Goal: Information Seeking & Learning: Learn about a topic

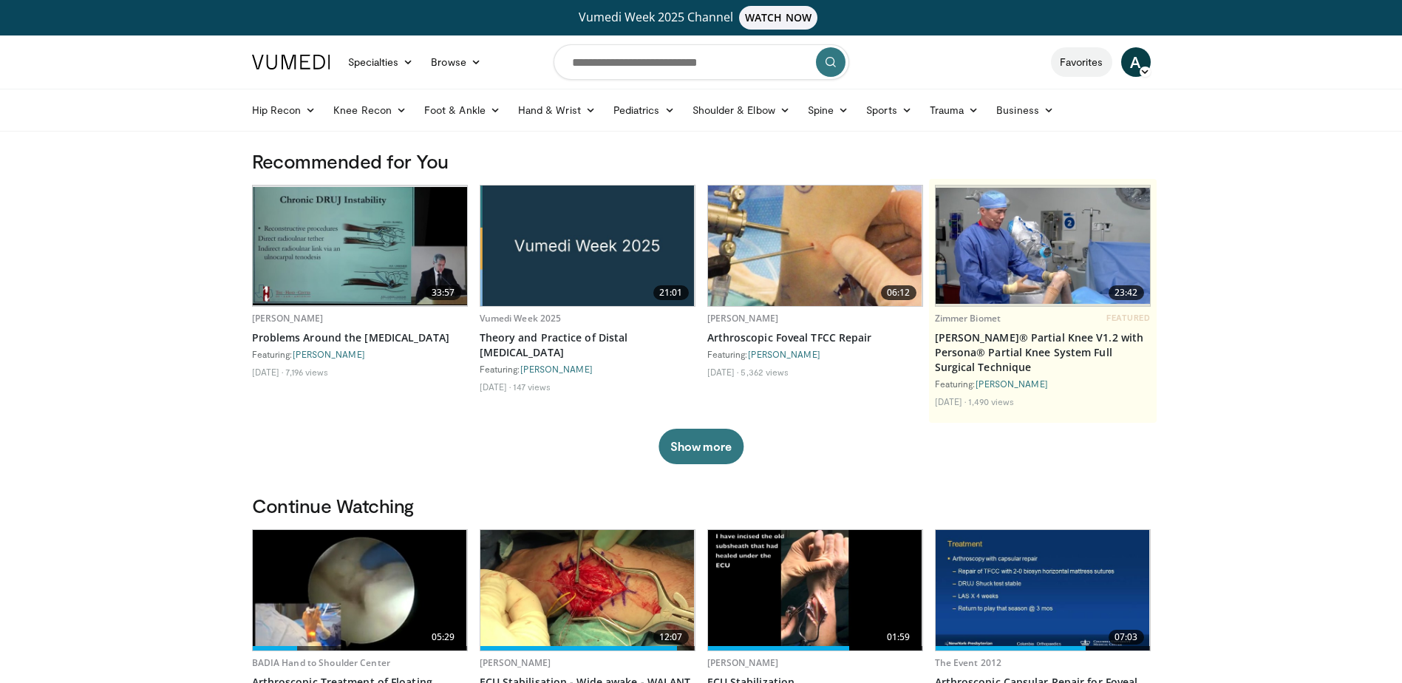
click at [1085, 67] on link "Favorites" at bounding box center [1081, 62] width 61 height 30
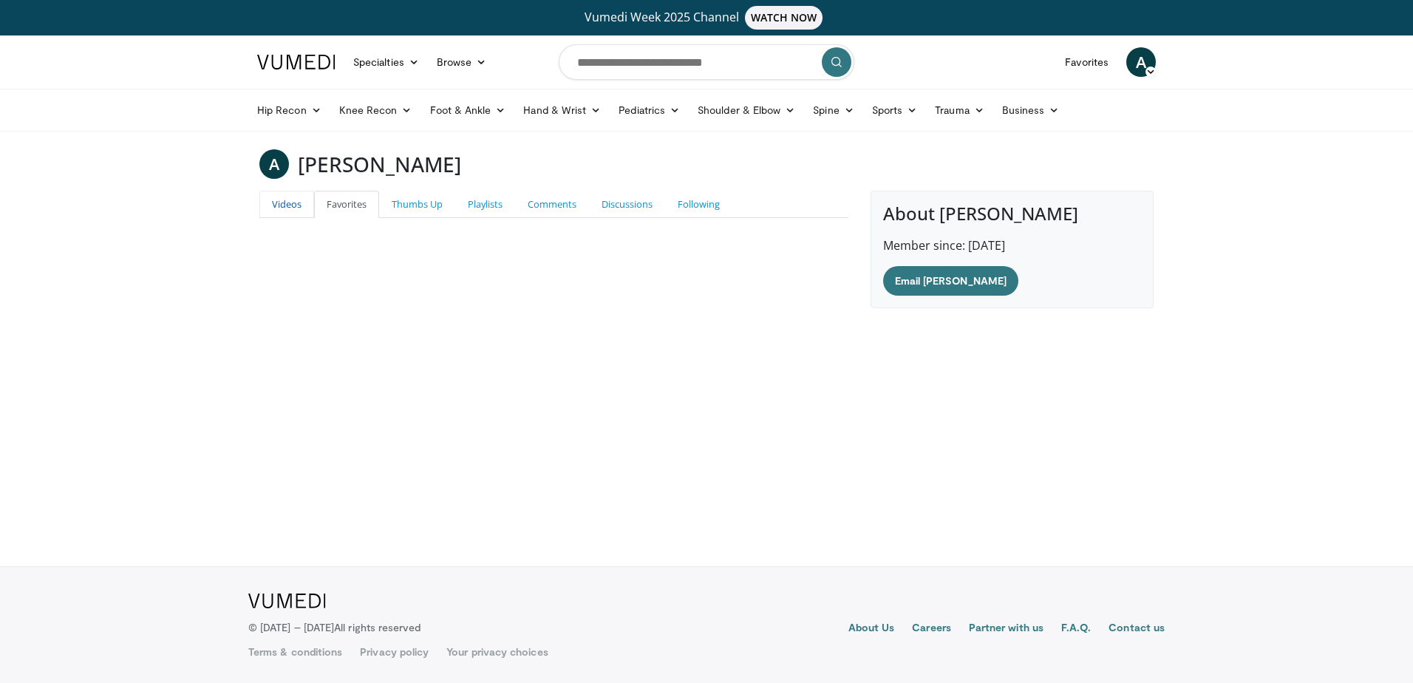
click at [297, 207] on link "Videos" at bounding box center [286, 204] width 55 height 27
click at [352, 205] on link "Favorites" at bounding box center [346, 204] width 65 height 27
click at [417, 205] on link "Thumbs Up" at bounding box center [417, 204] width 76 height 27
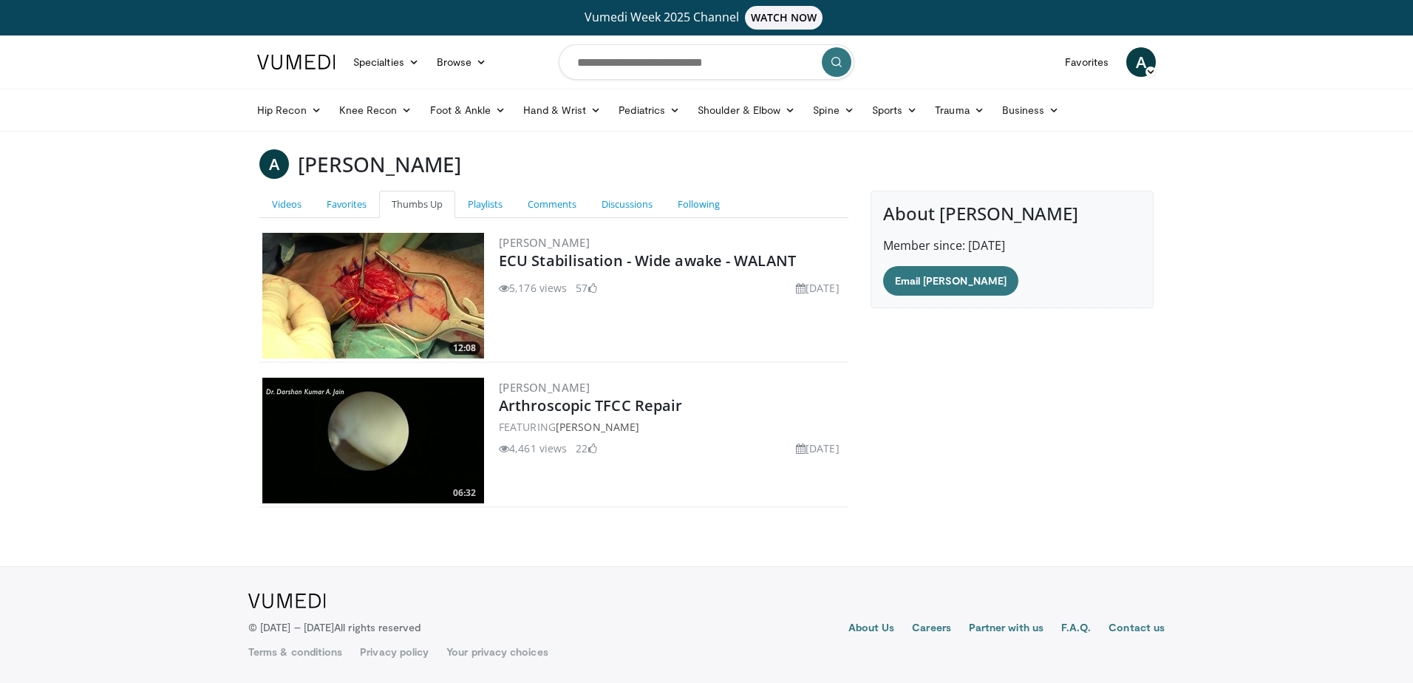
click at [411, 420] on img at bounding box center [373, 441] width 222 height 126
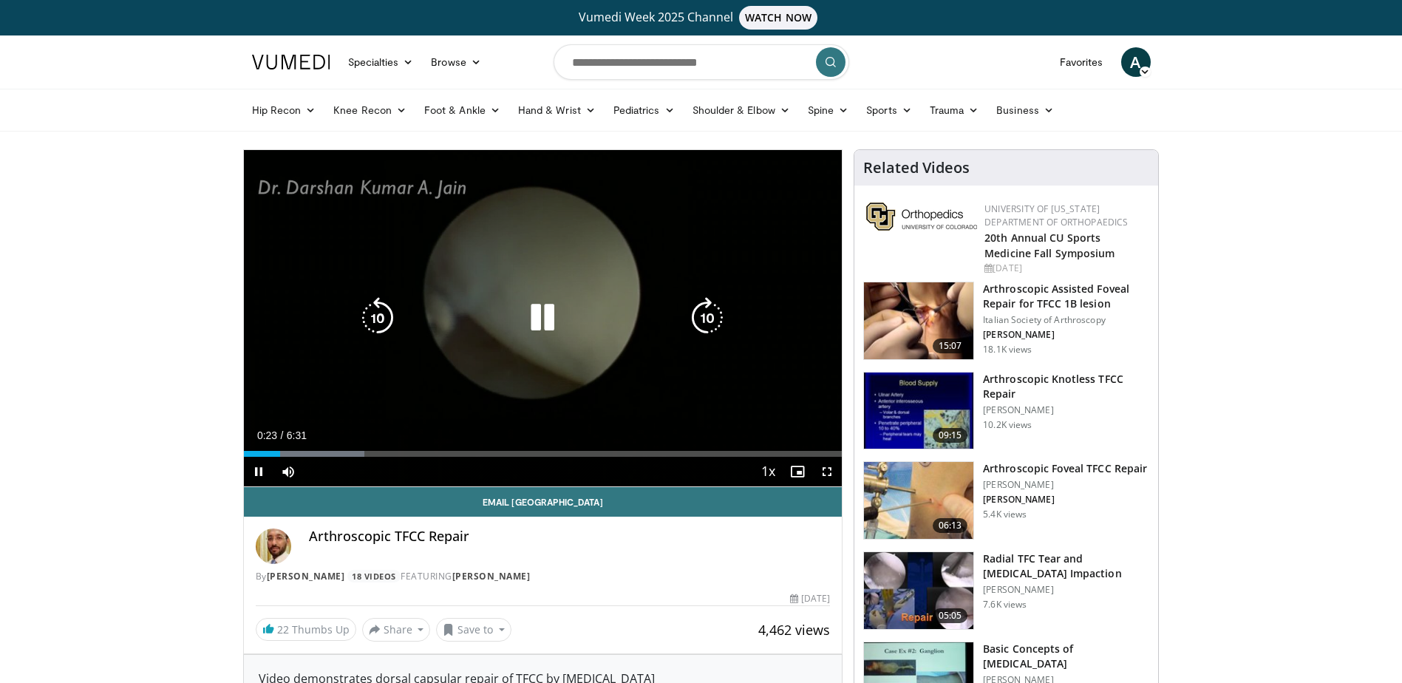
click at [547, 313] on icon "Video Player" at bounding box center [542, 317] width 41 height 41
click at [535, 319] on icon "Video Player" at bounding box center [542, 317] width 41 height 41
click at [701, 316] on icon "Video Player" at bounding box center [706, 317] width 41 height 41
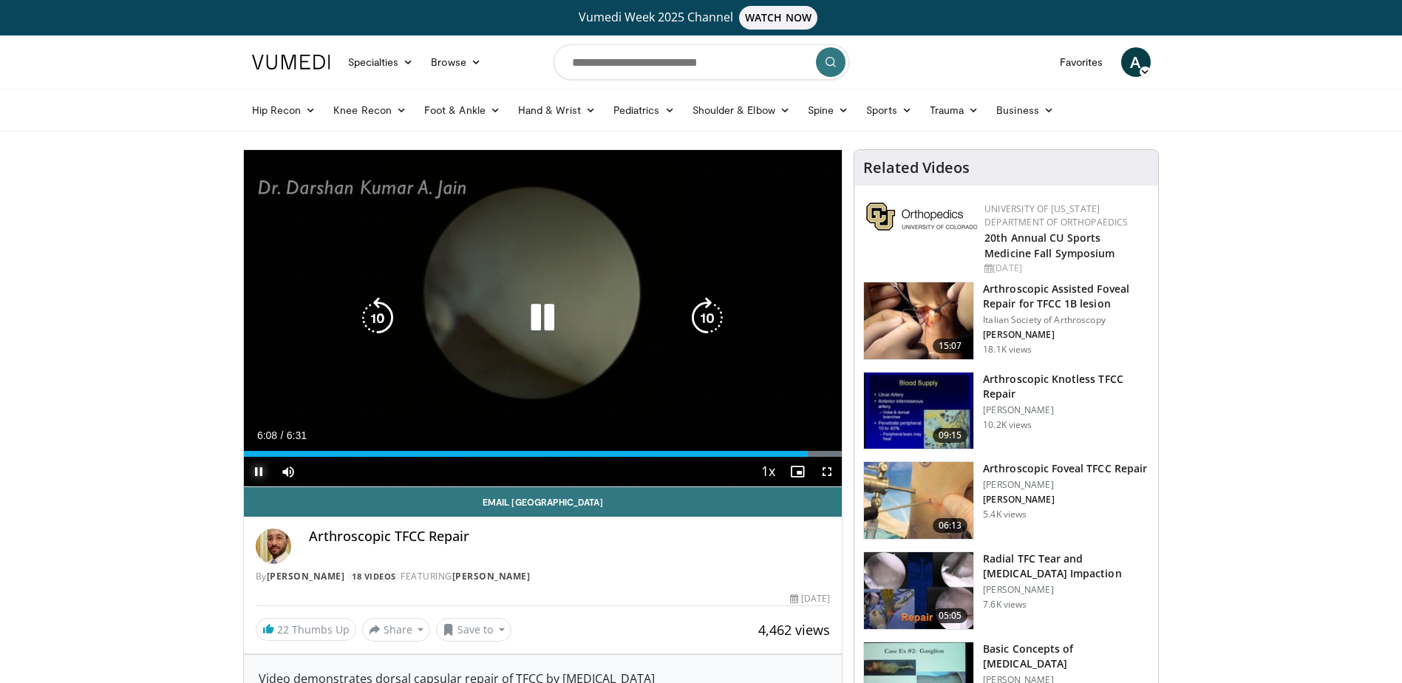
click at [268, 467] on span "Video Player" at bounding box center [259, 472] width 30 height 30
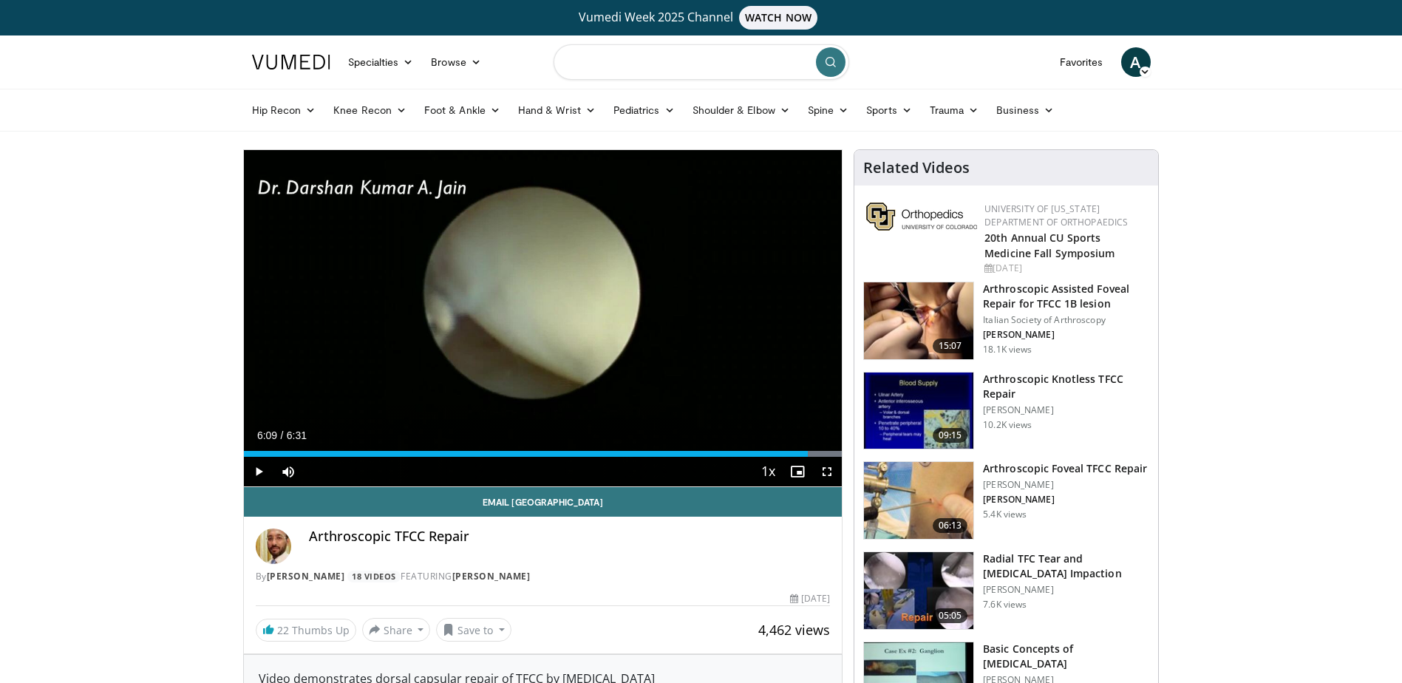
click at [629, 69] on input "Search topics, interventions" at bounding box center [701, 61] width 296 height 35
type input "**********"
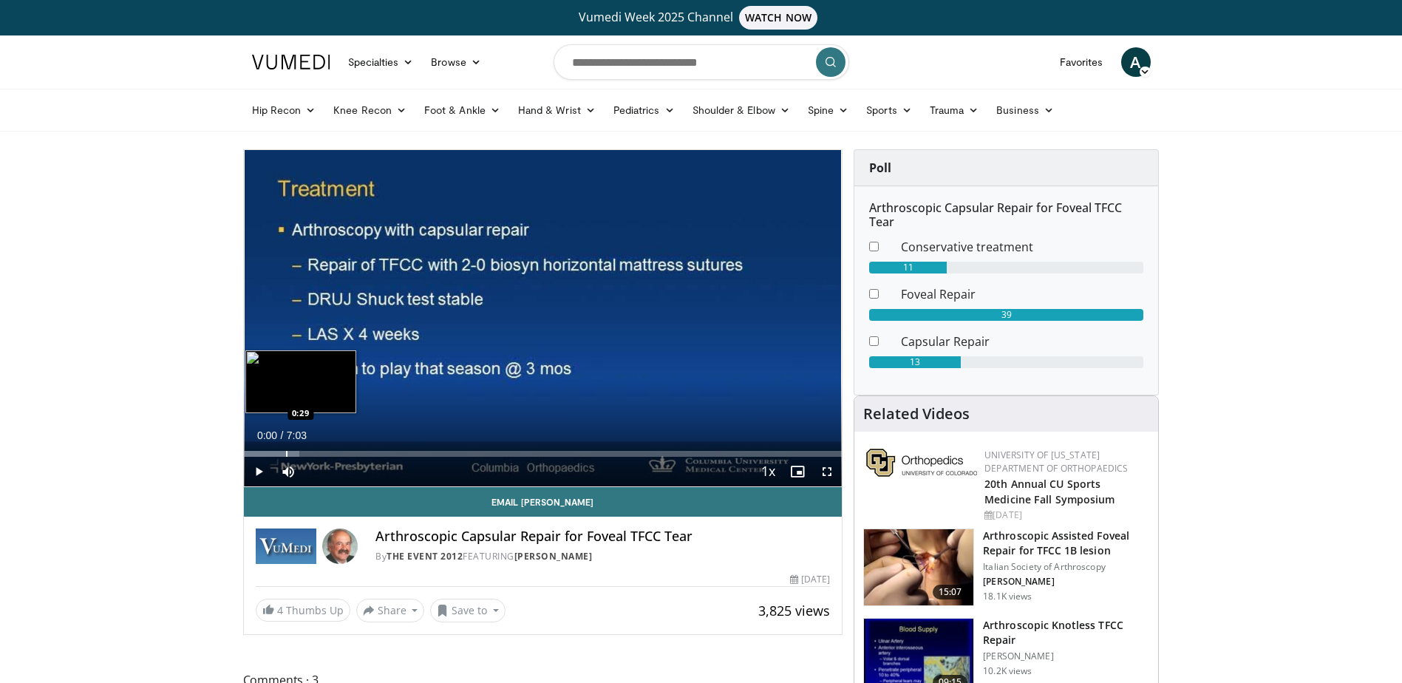
click at [286, 451] on div "Progress Bar" at bounding box center [286, 454] width 1 height 6
click at [329, 451] on div "Progress Bar" at bounding box center [327, 454] width 1 height 6
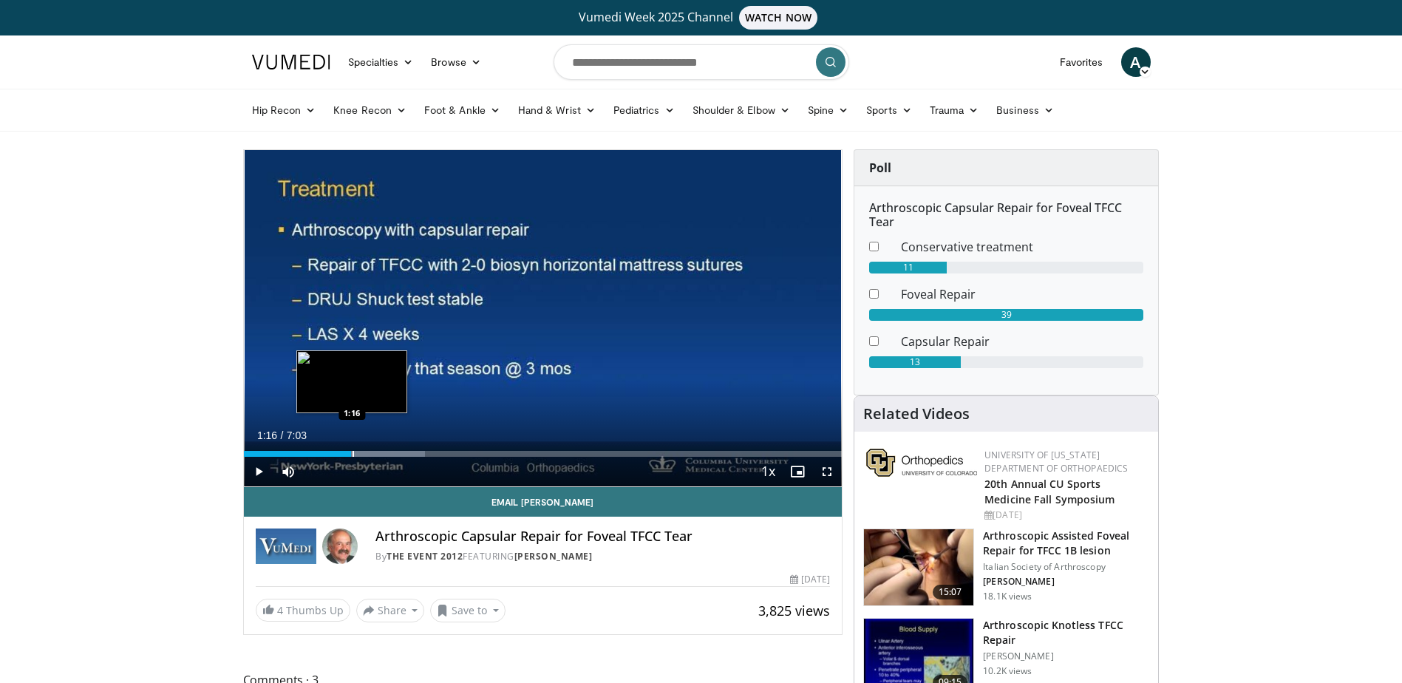
click at [352, 452] on div "Progress Bar" at bounding box center [352, 454] width 1 height 6
click at [392, 454] on div "Progress Bar" at bounding box center [392, 454] width 1 height 6
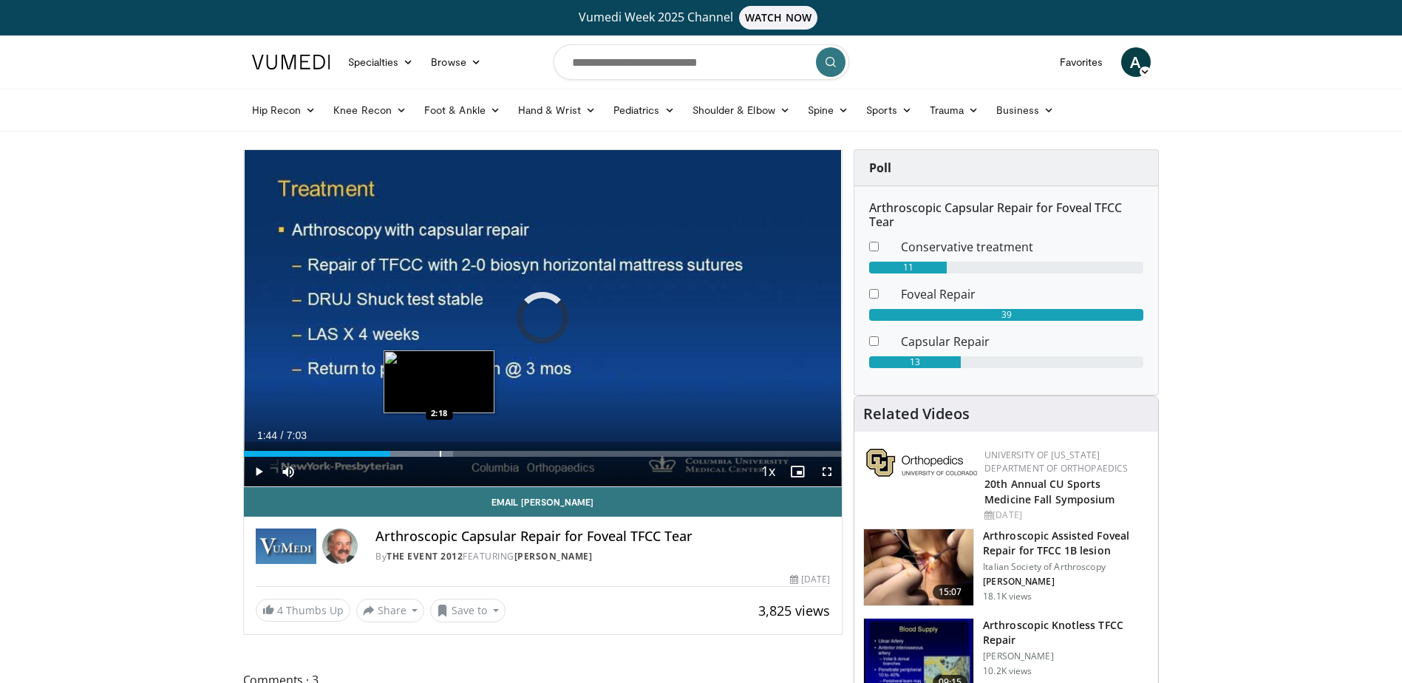
click at [440, 454] on div "Progress Bar" at bounding box center [440, 454] width 1 height 6
click at [490, 454] on div "Progress Bar" at bounding box center [490, 454] width 1 height 6
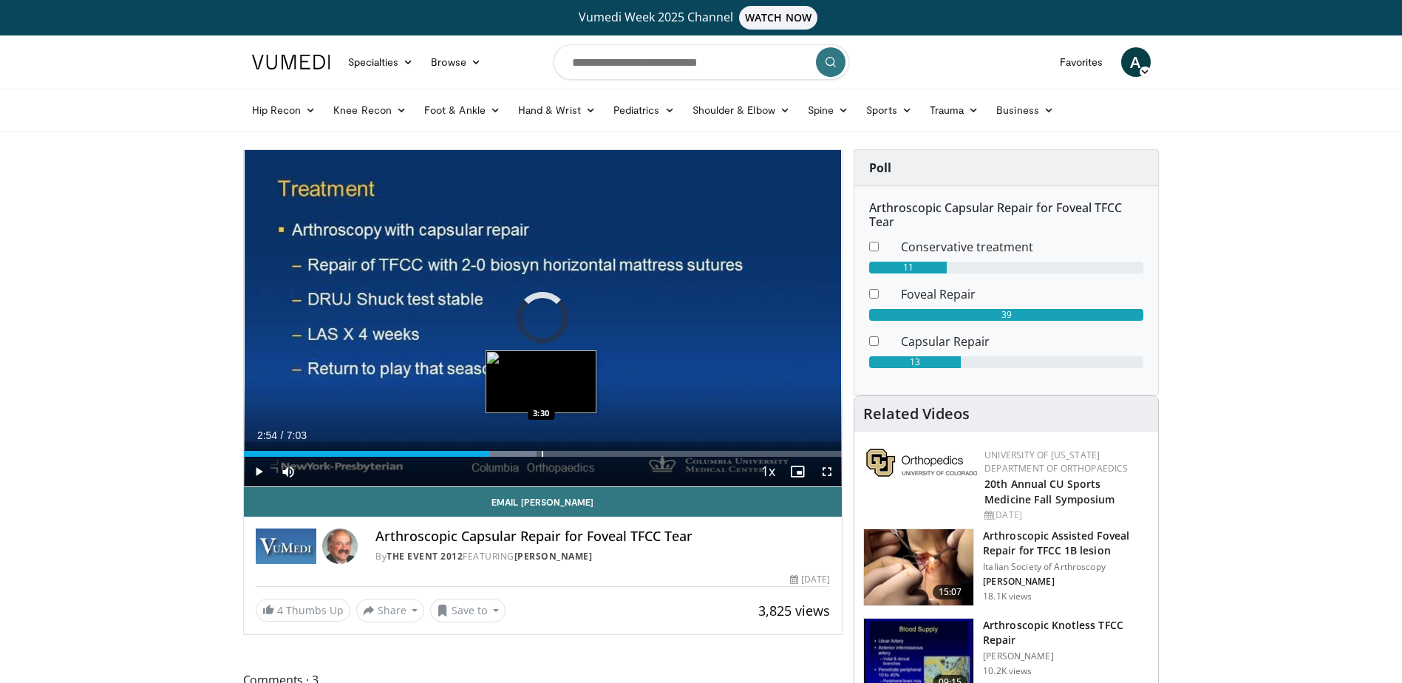
click at [542, 452] on div "Progress Bar" at bounding box center [542, 454] width 1 height 6
click at [578, 451] on div "Progress Bar" at bounding box center [578, 454] width 1 height 6
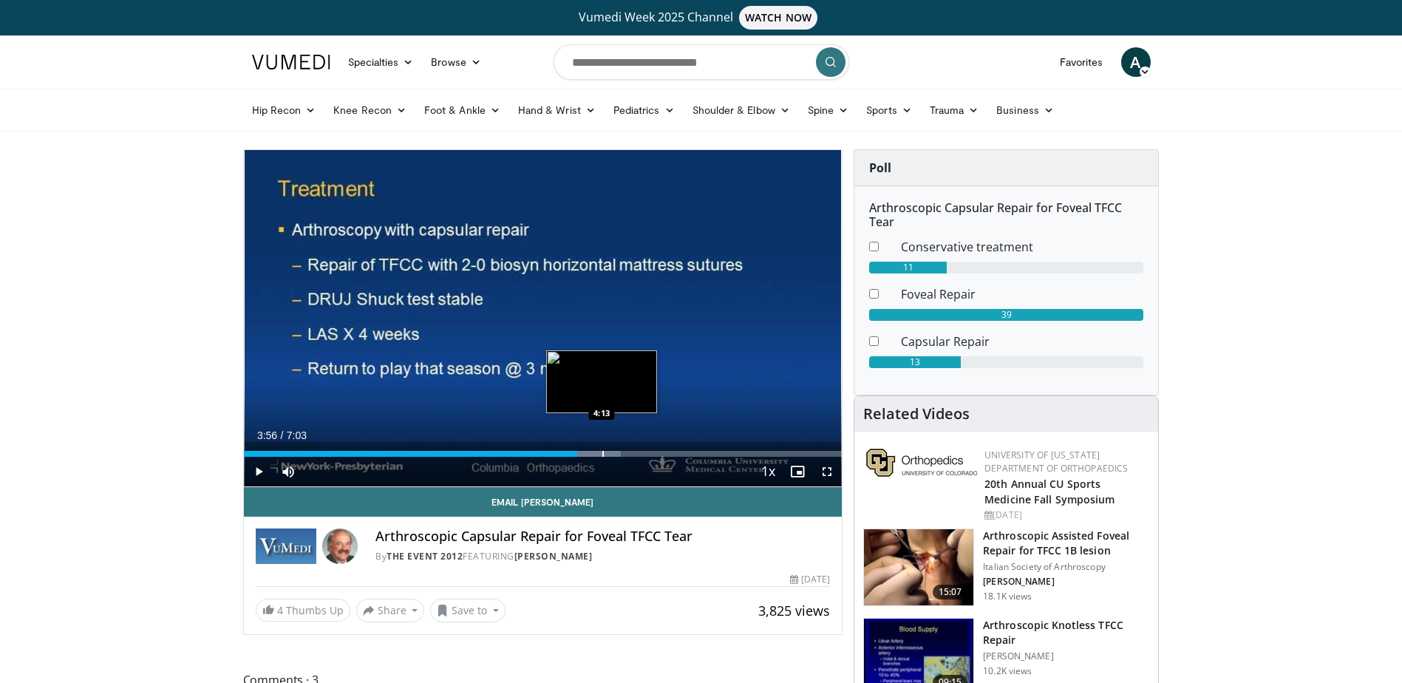
click at [604, 451] on div "Progress Bar" at bounding box center [602, 454] width 1 height 6
click at [629, 452] on div "Progress Bar" at bounding box center [629, 454] width 1 height 6
click at [658, 452] on div "Progress Bar" at bounding box center [658, 454] width 1 height 6
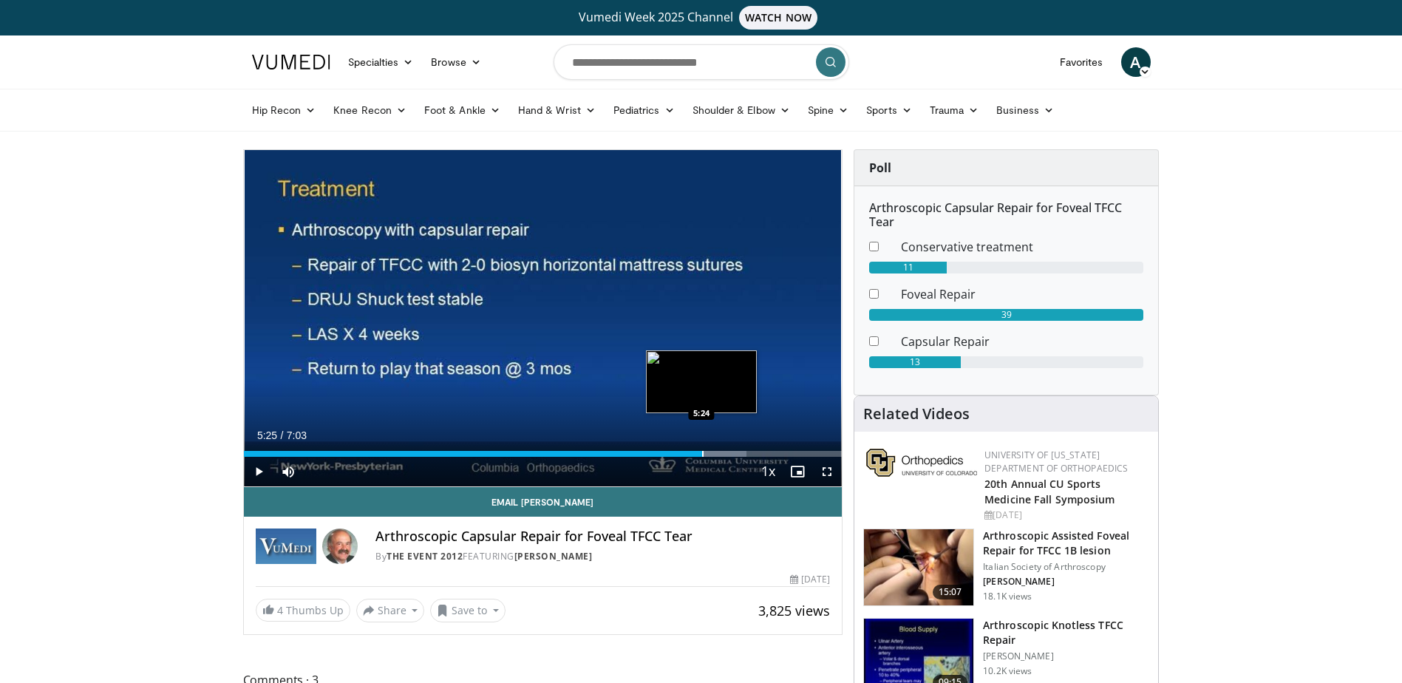
click at [702, 452] on div "Progress Bar" at bounding box center [702, 454] width 1 height 6
click at [735, 451] on div "Progress Bar" at bounding box center [735, 454] width 1 height 6
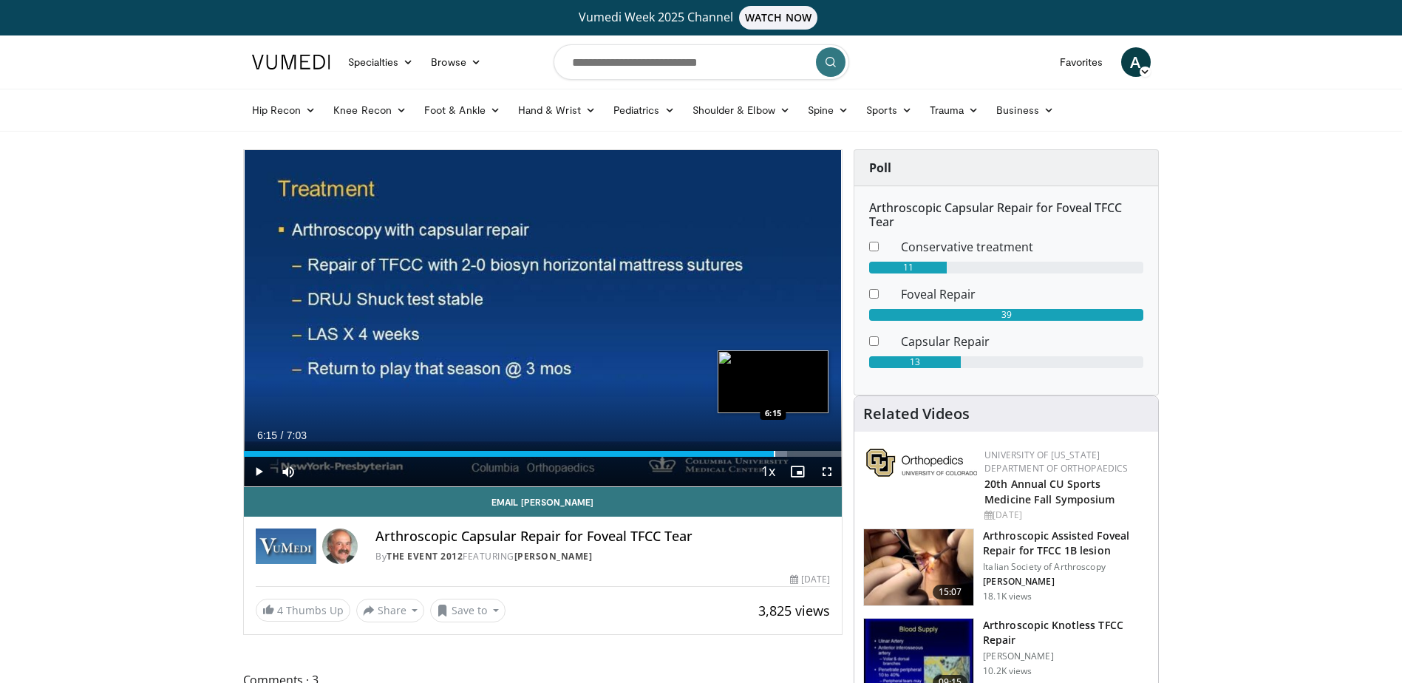
click at [774, 448] on div "Loaded : 90.86% 6:15 6:15" at bounding box center [543, 450] width 599 height 14
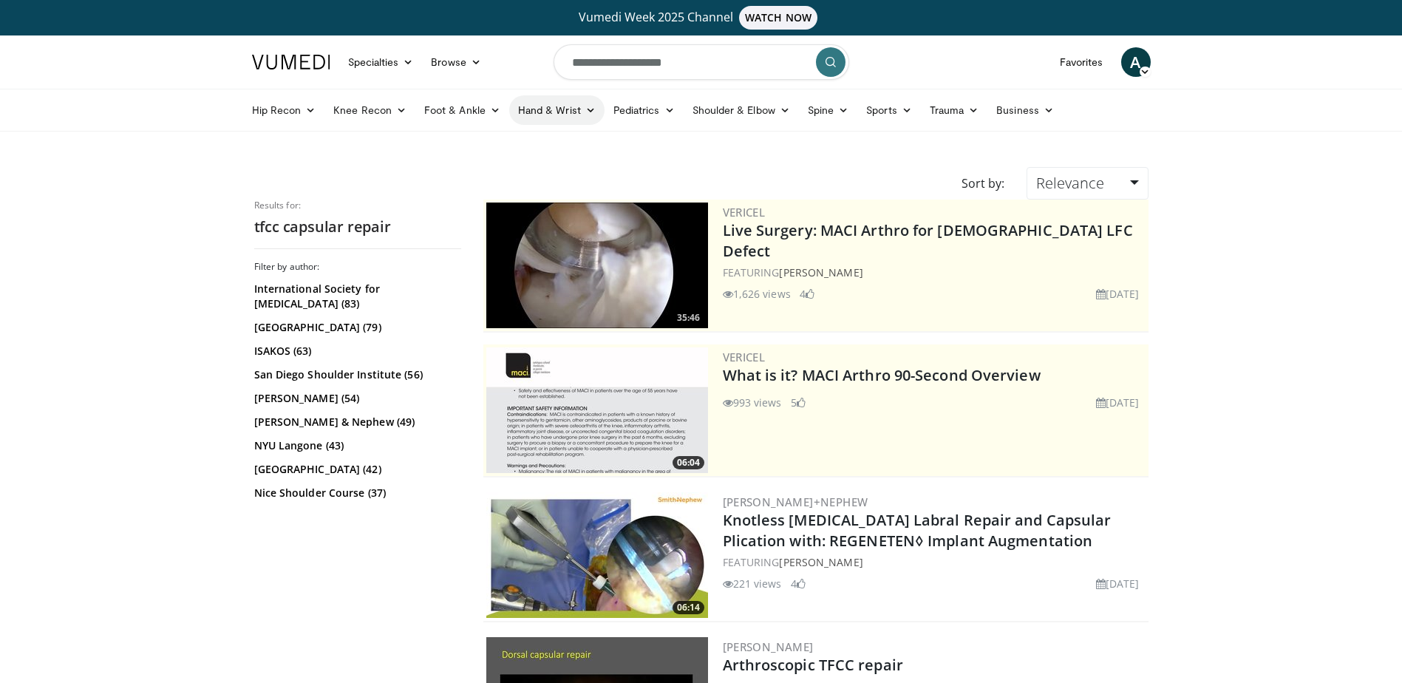
click at [547, 114] on link "Hand & Wrist" at bounding box center [556, 110] width 95 height 30
click at [549, 166] on link "Wrist" at bounding box center [598, 169] width 176 height 24
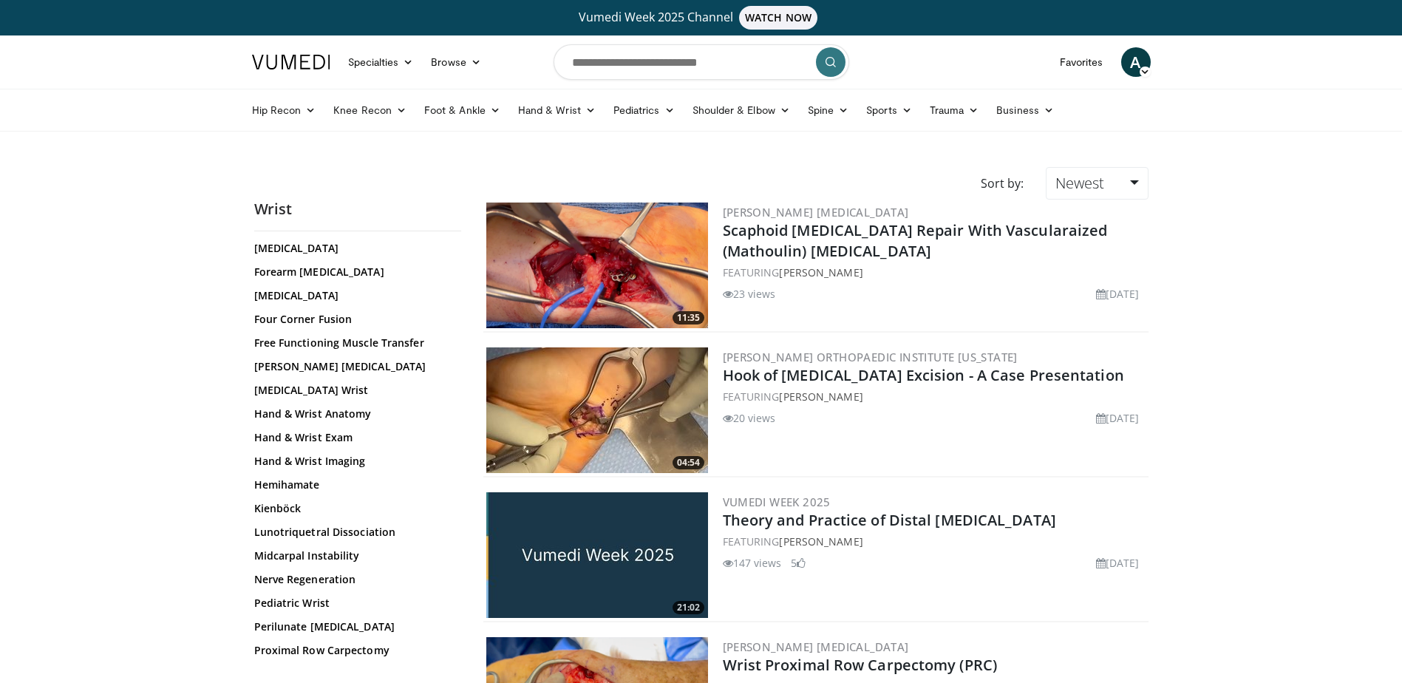
scroll to position [665, 0]
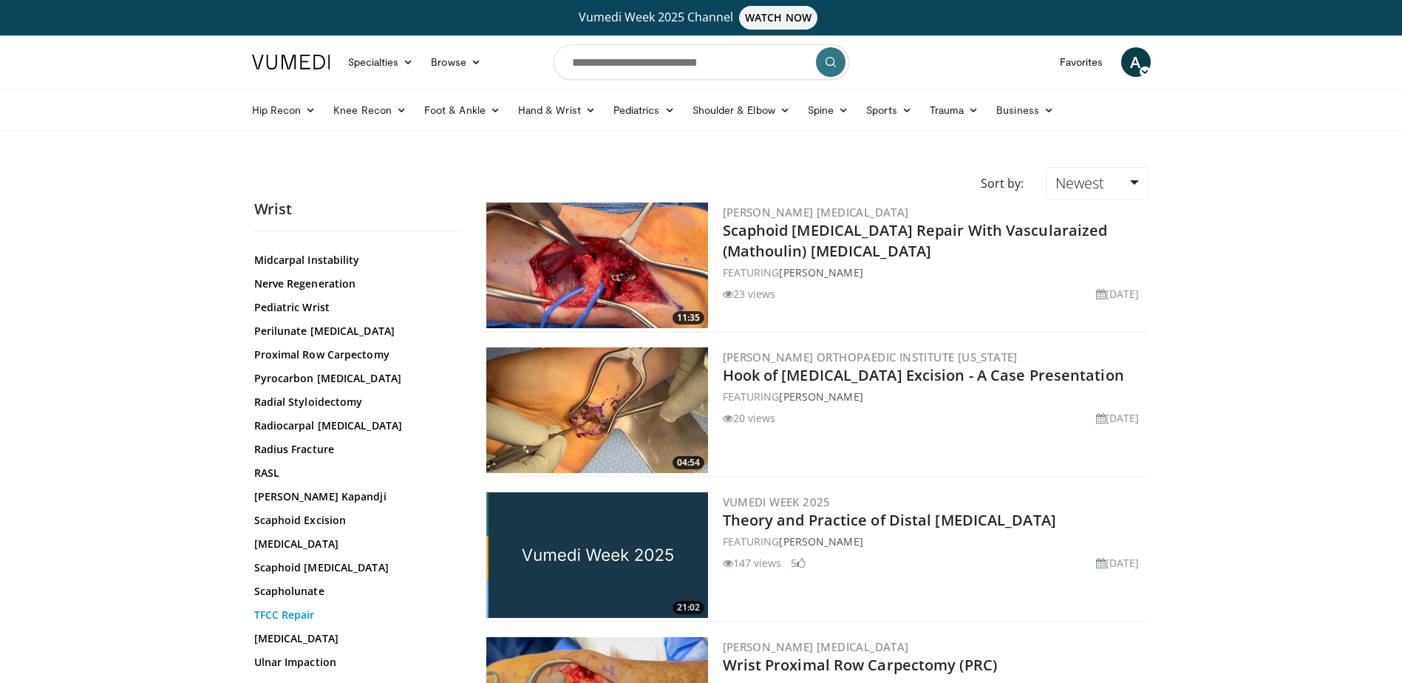
click at [287, 607] on link "TFCC Repair" at bounding box center [354, 614] width 200 height 15
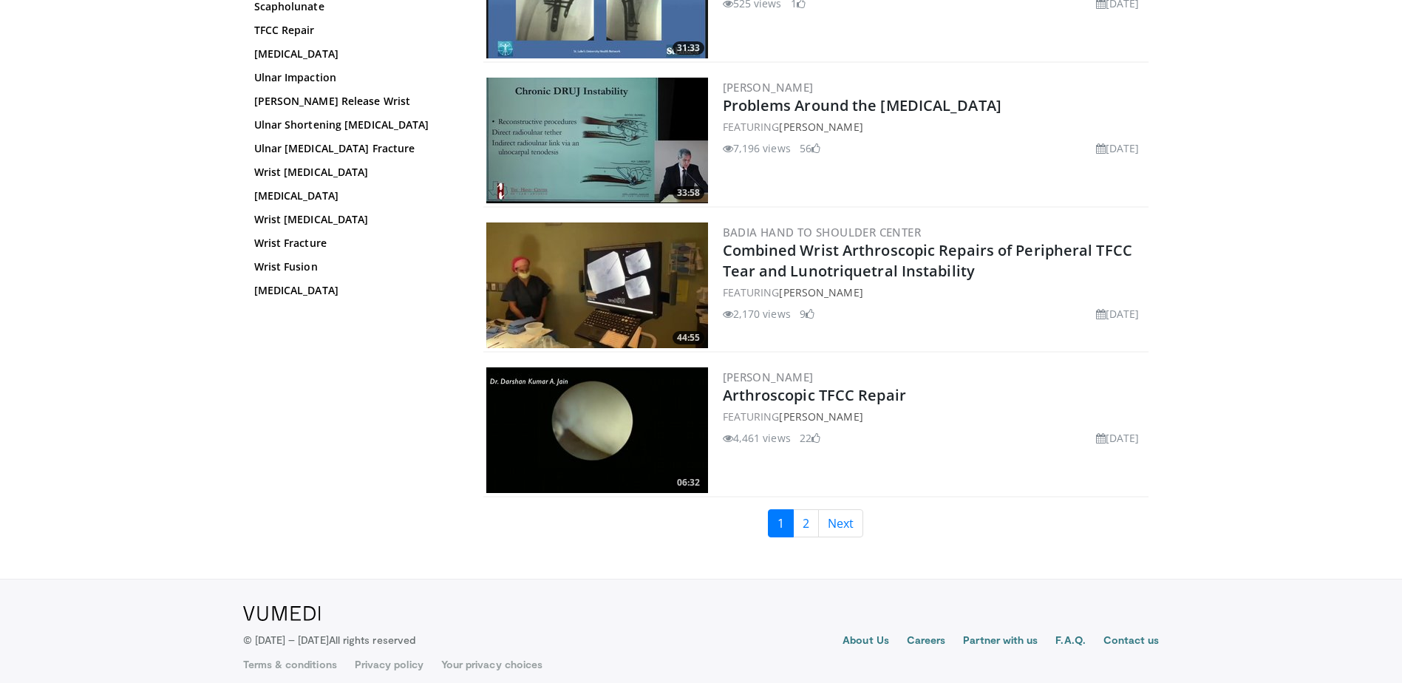
scroll to position [3338, 0]
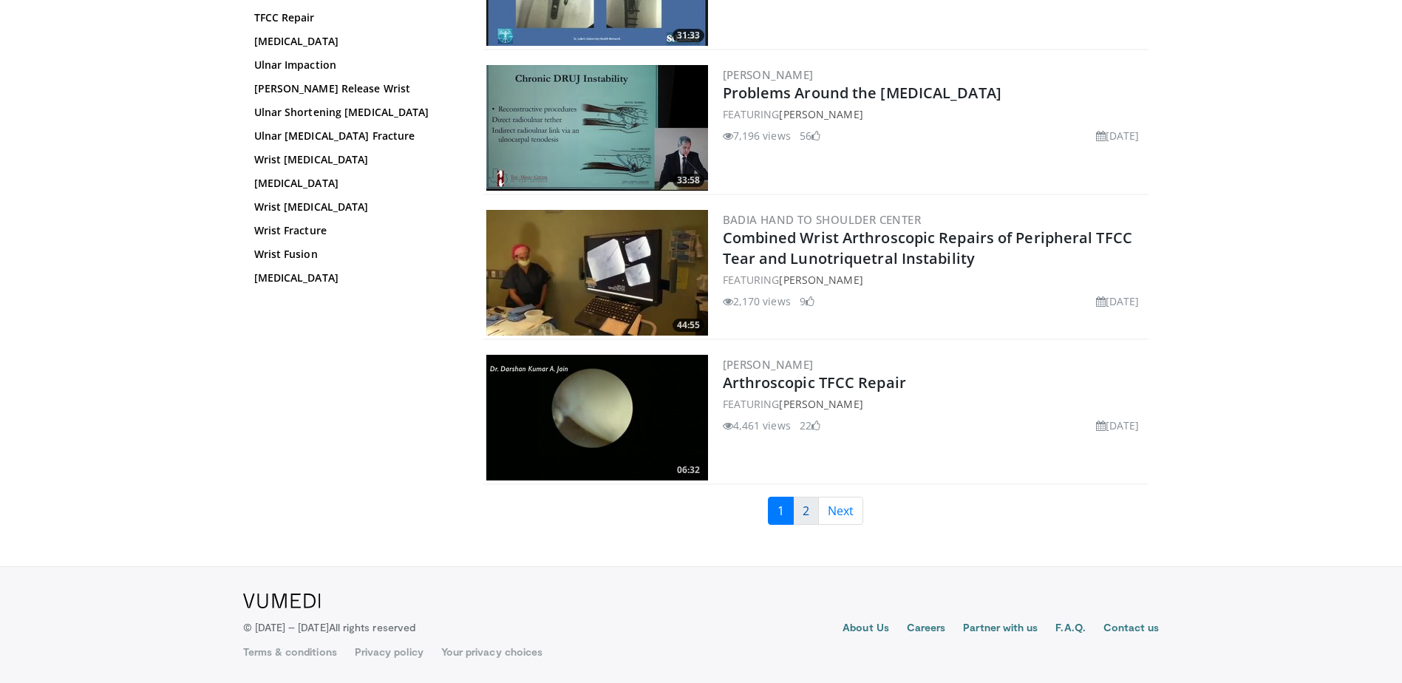
click at [806, 515] on link "2" at bounding box center [806, 511] width 26 height 28
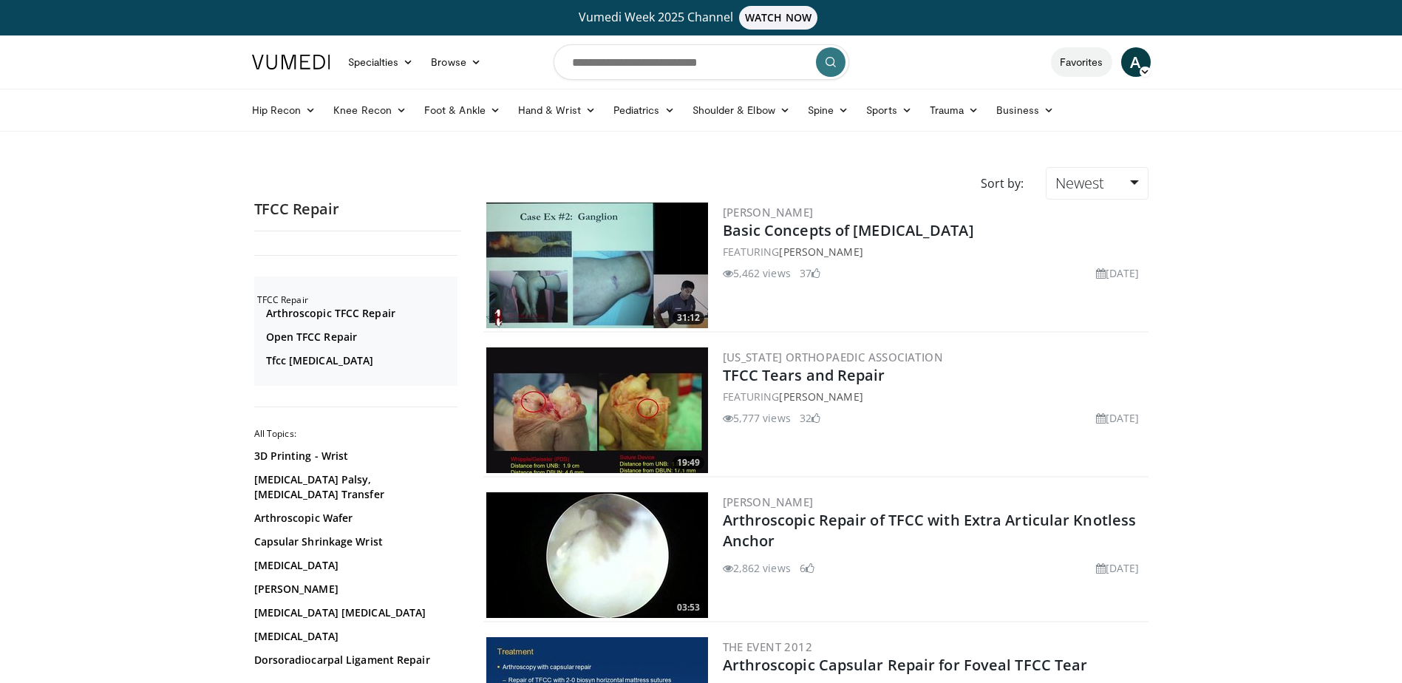
click at [1087, 69] on link "Favorites" at bounding box center [1081, 62] width 61 height 30
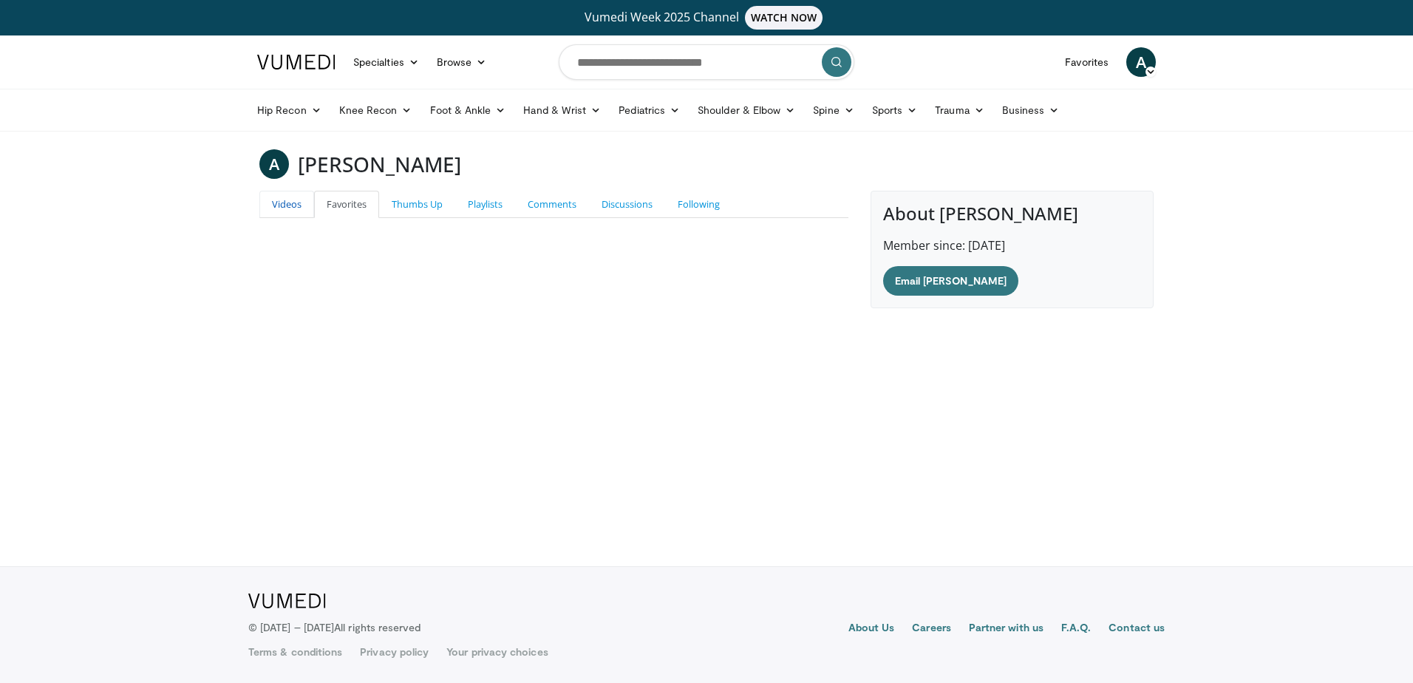
click at [299, 205] on link "Videos" at bounding box center [286, 204] width 55 height 27
click at [401, 201] on link "Thumbs Up" at bounding box center [417, 204] width 76 height 27
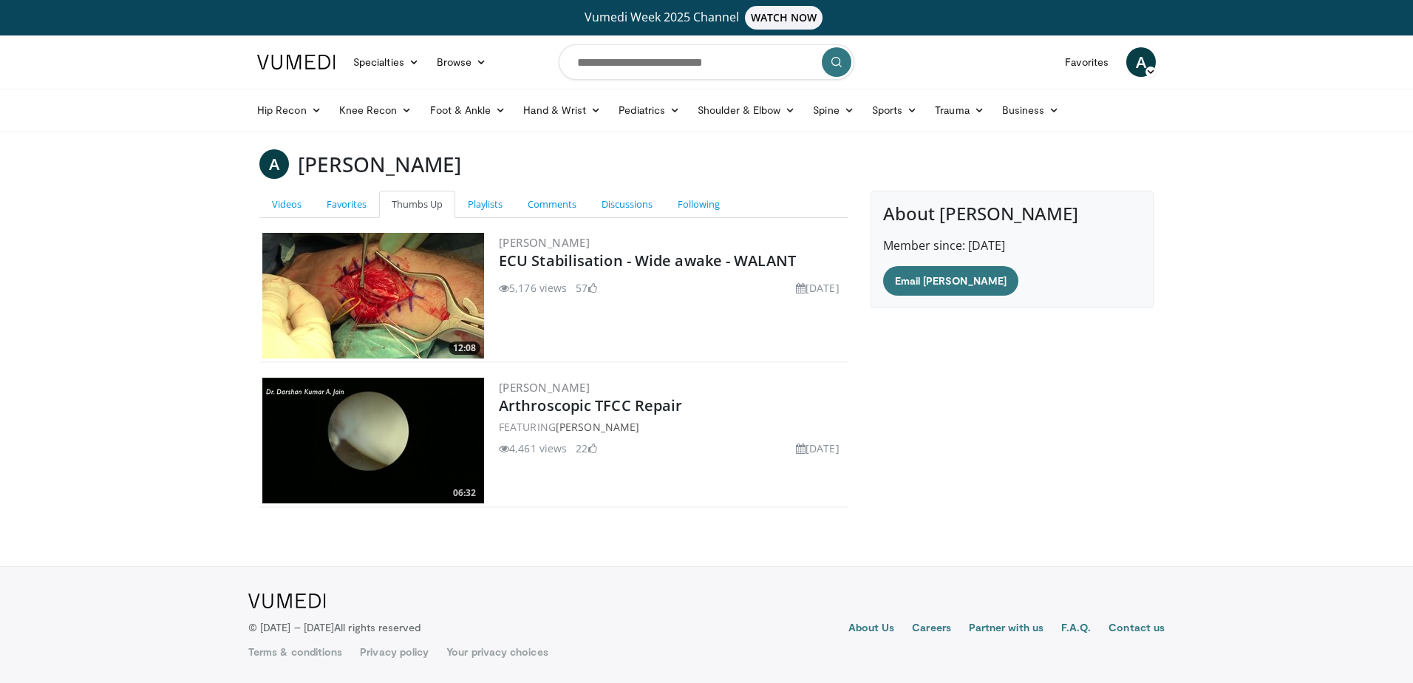
click at [333, 285] on img at bounding box center [373, 296] width 222 height 126
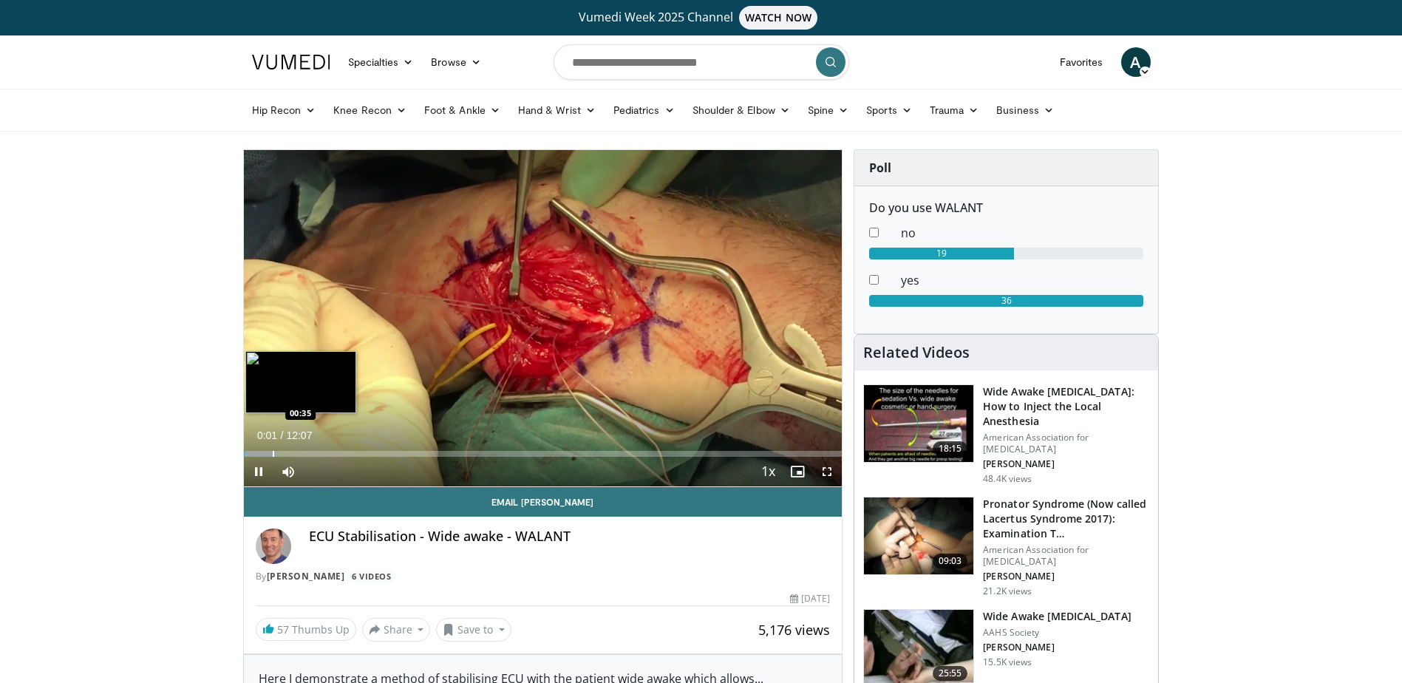
click at [273, 454] on div "Progress Bar" at bounding box center [273, 454] width 1 height 6
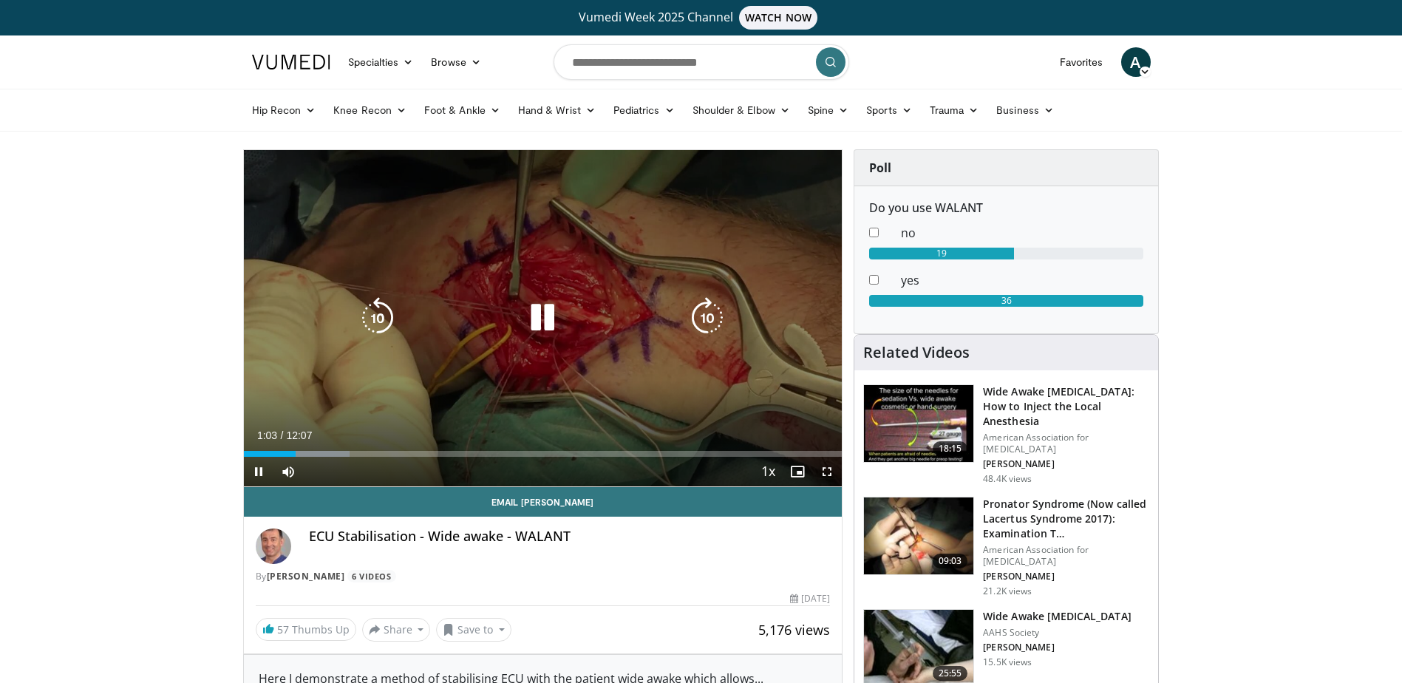
click at [709, 321] on icon "Video Player" at bounding box center [706, 317] width 41 height 41
click at [709, 308] on icon "Video Player" at bounding box center [706, 317] width 41 height 41
click at [709, 311] on icon "Video Player" at bounding box center [706, 317] width 41 height 41
click at [709, 310] on icon "Video Player" at bounding box center [706, 317] width 41 height 41
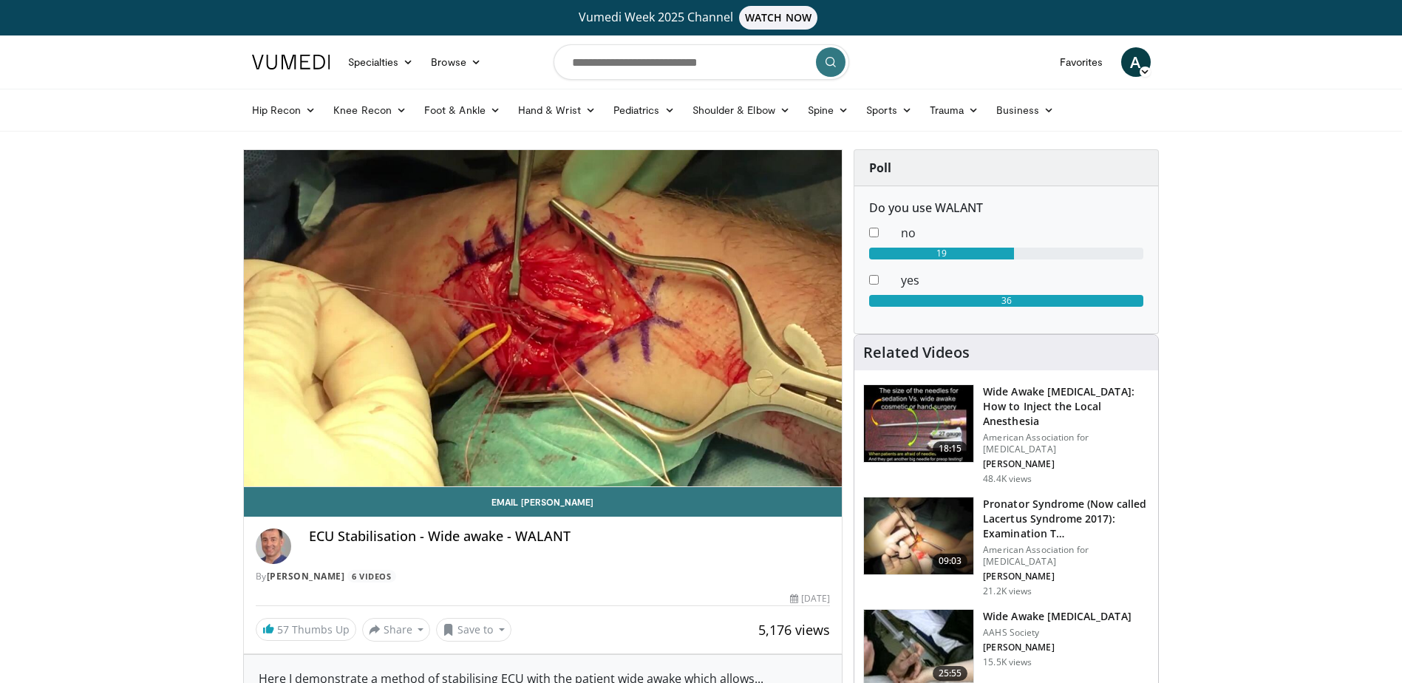
click at [709, 310] on div "10 seconds Tap to unmute" at bounding box center [543, 318] width 599 height 336
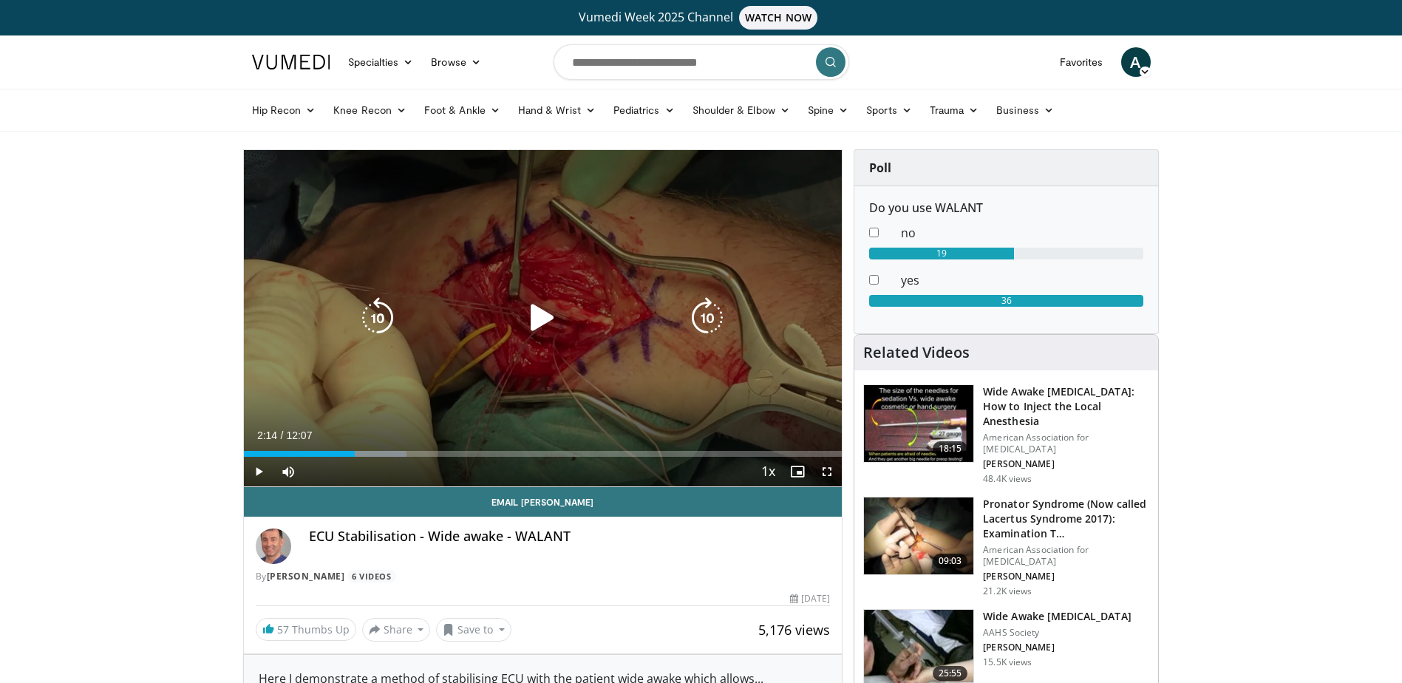
click at [710, 326] on icon "Video Player" at bounding box center [706, 317] width 41 height 41
click at [543, 316] on icon "Video Player" at bounding box center [542, 317] width 41 height 41
click at [708, 313] on icon "Video Player" at bounding box center [706, 317] width 41 height 41
click at [708, 315] on icon "Video Player" at bounding box center [706, 317] width 41 height 41
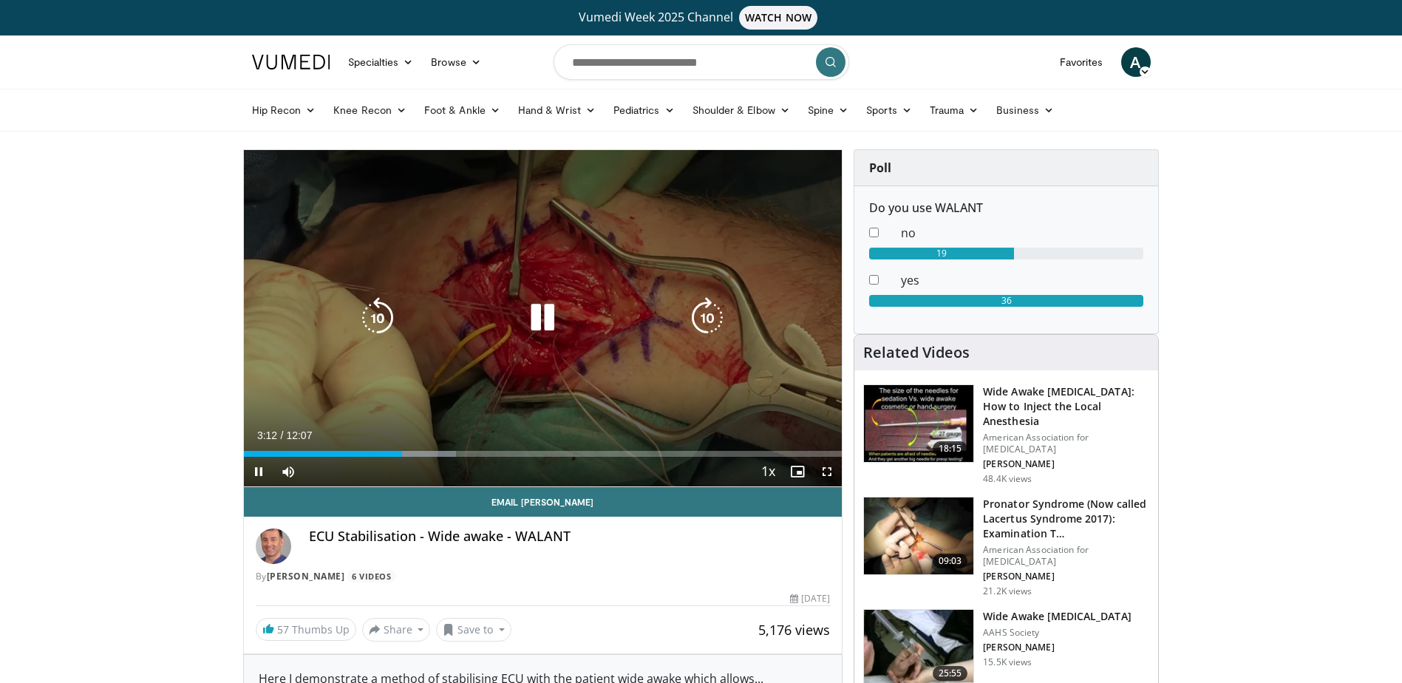
click at [707, 316] on icon "Video Player" at bounding box center [706, 317] width 41 height 41
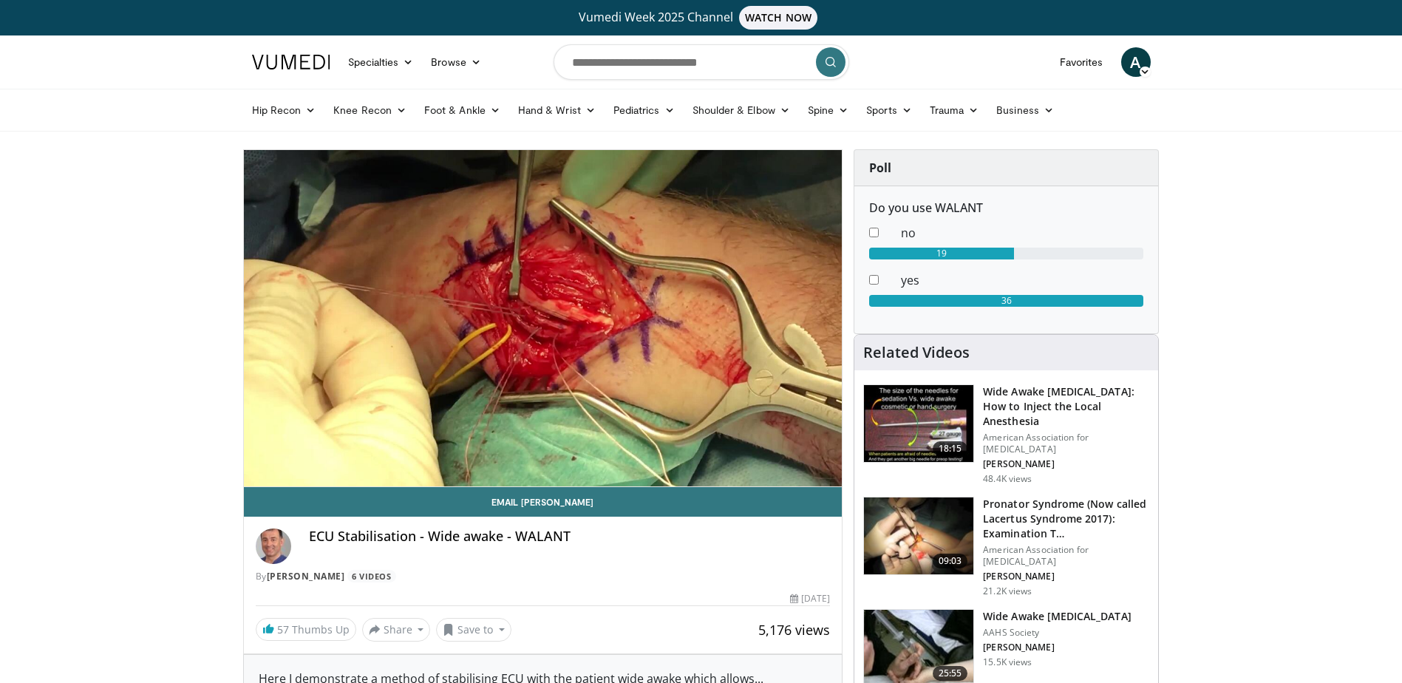
click at [706, 316] on div "10 seconds Tap to unmute" at bounding box center [543, 318] width 599 height 336
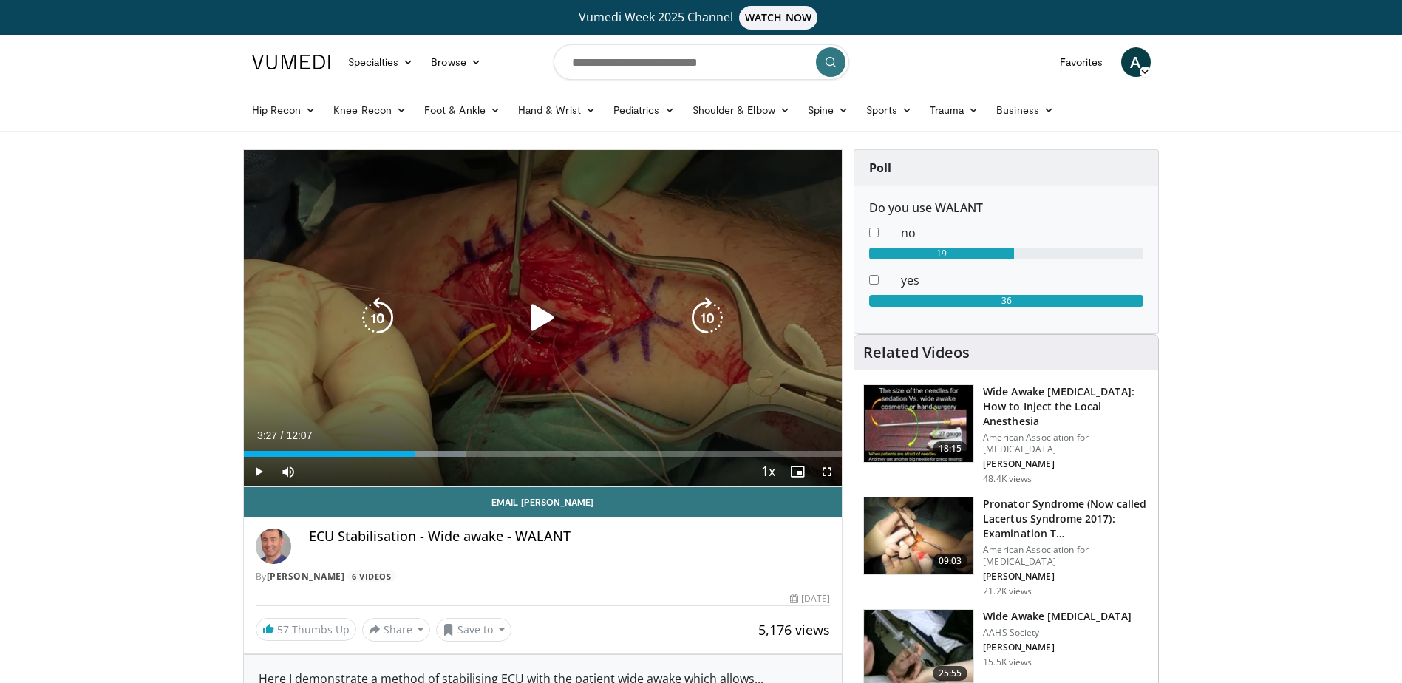
click at [712, 321] on icon "Video Player" at bounding box center [706, 317] width 41 height 41
click at [542, 316] on icon "Video Player" at bounding box center [542, 317] width 41 height 41
click at [709, 312] on icon "Video Player" at bounding box center [706, 317] width 41 height 41
click at [698, 316] on icon "Video Player" at bounding box center [706, 317] width 41 height 41
click at [699, 316] on icon "Video Player" at bounding box center [706, 317] width 41 height 41
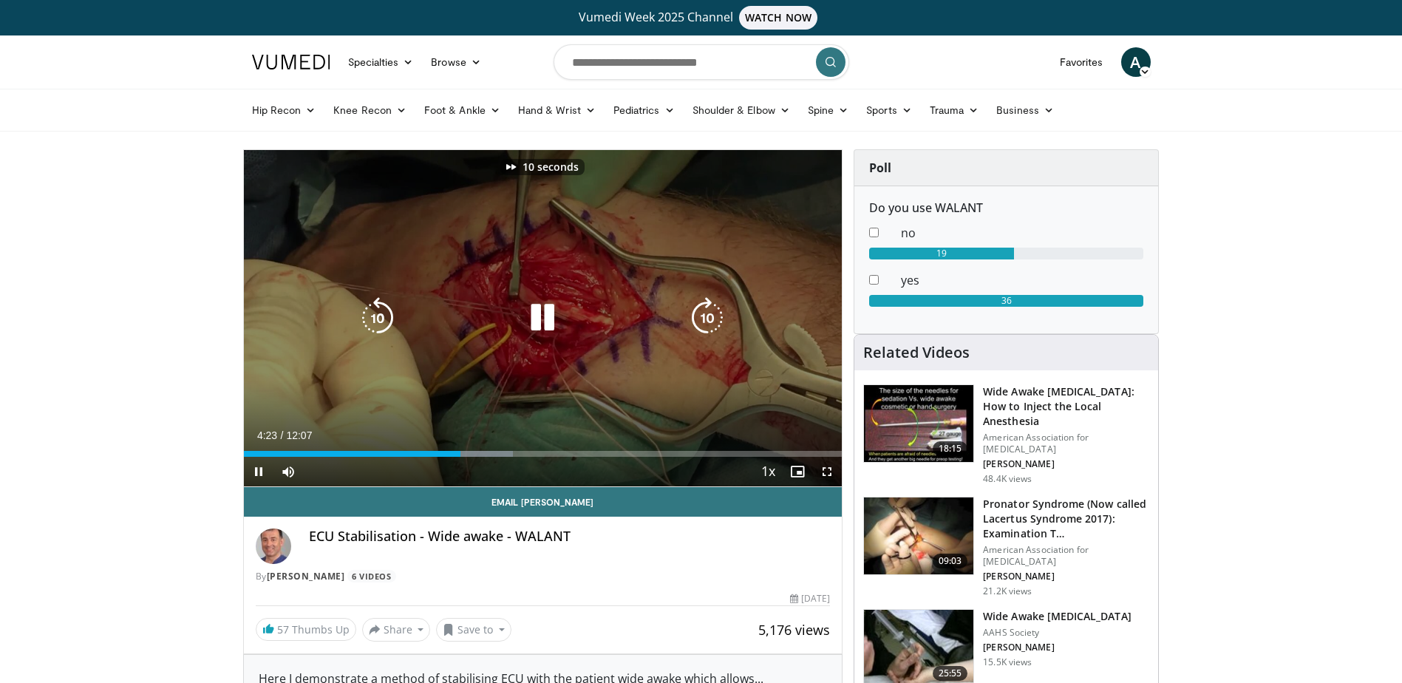
click at [699, 316] on icon "Video Player" at bounding box center [706, 317] width 41 height 41
click at [703, 318] on icon "Video Player" at bounding box center [706, 317] width 41 height 41
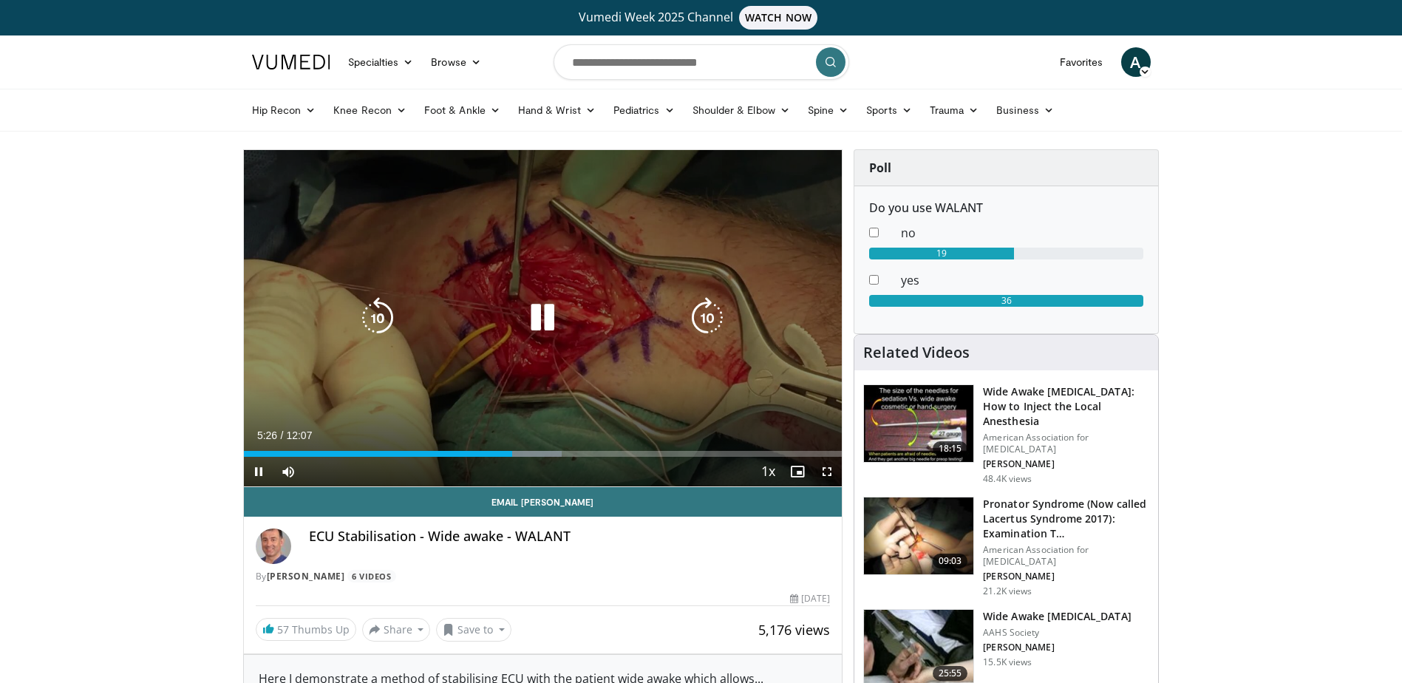
click at [703, 312] on icon "Video Player" at bounding box center [706, 317] width 41 height 41
click at [703, 310] on icon "Video Player" at bounding box center [706, 317] width 41 height 41
click at [704, 304] on icon "Video Player" at bounding box center [706, 317] width 41 height 41
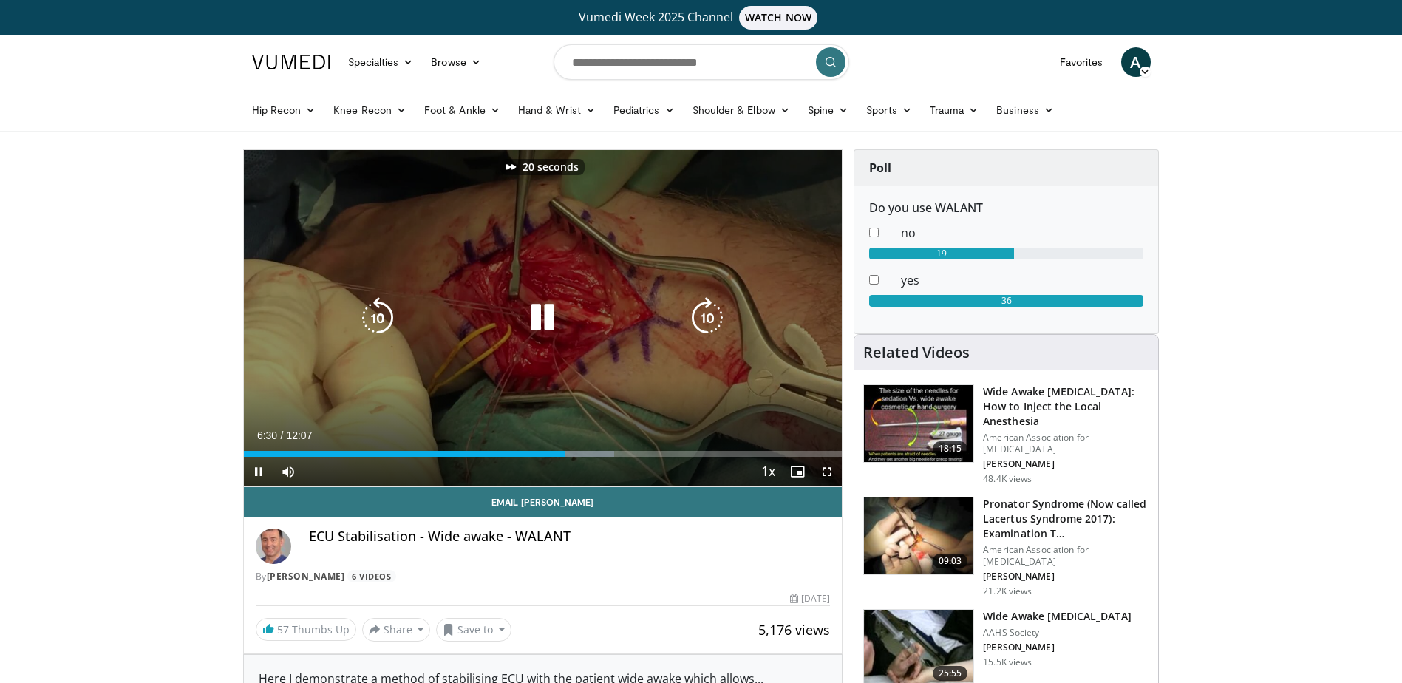
click at [704, 304] on icon "Video Player" at bounding box center [706, 317] width 41 height 41
click at [705, 306] on icon "Video Player" at bounding box center [706, 317] width 41 height 41
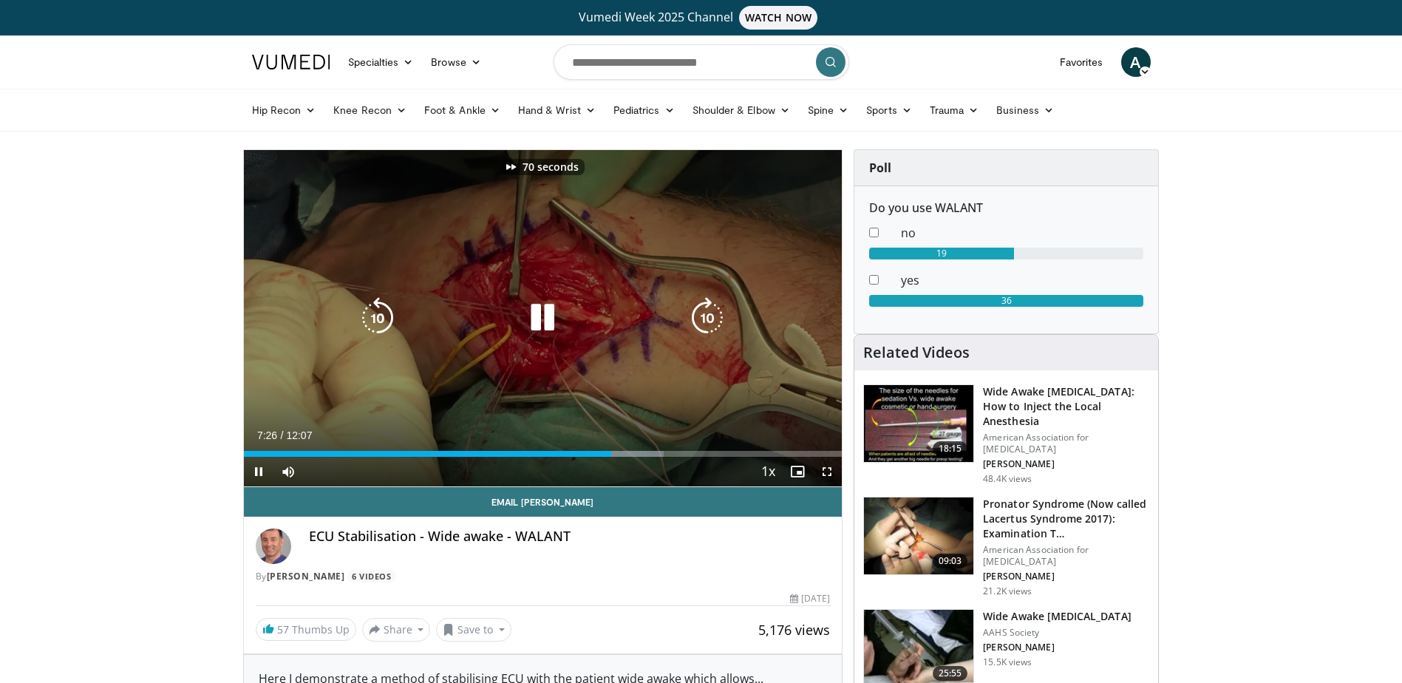
click at [706, 310] on icon "Video Player" at bounding box center [706, 317] width 41 height 41
click at [709, 323] on icon "Video Player" at bounding box center [706, 317] width 41 height 41
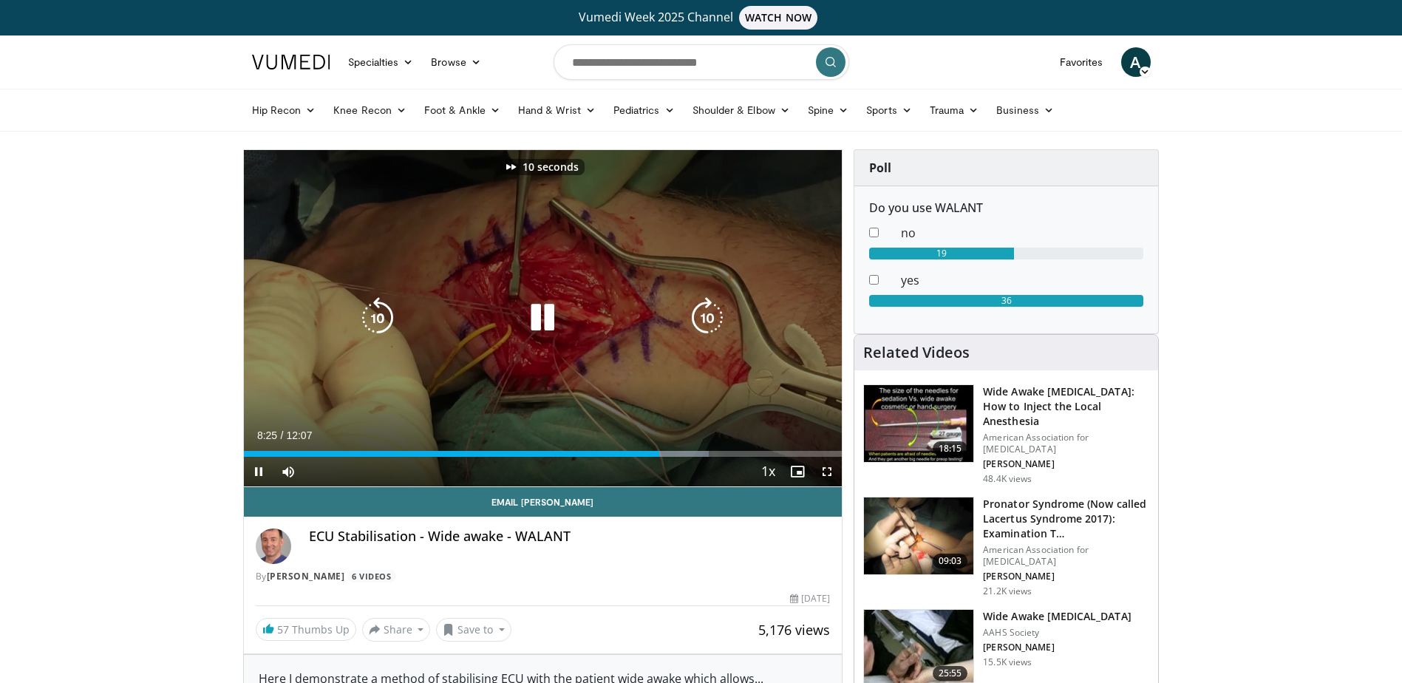
click at [708, 323] on icon "Video Player" at bounding box center [706, 317] width 41 height 41
click at [707, 322] on icon "Video Player" at bounding box center [706, 317] width 41 height 41
click at [707, 321] on icon "Video Player" at bounding box center [706, 317] width 41 height 41
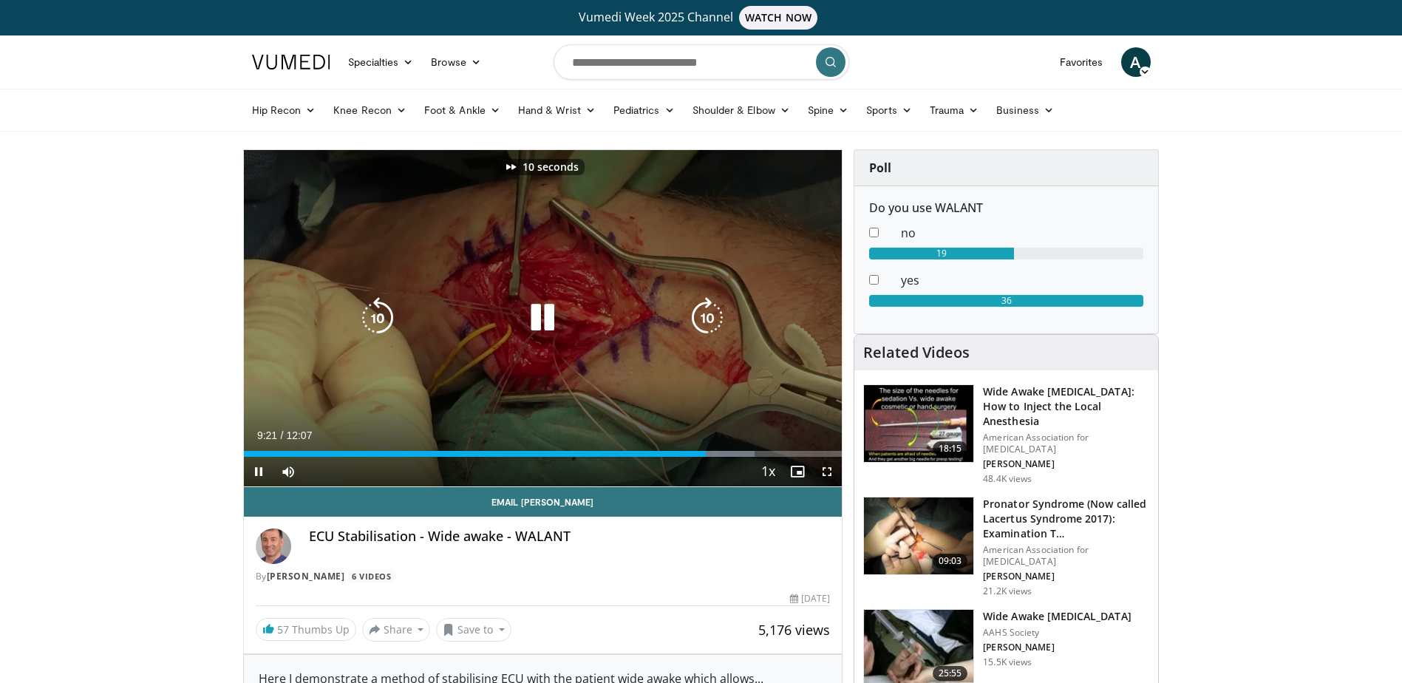
click at [707, 321] on icon "Video Player" at bounding box center [706, 317] width 41 height 41
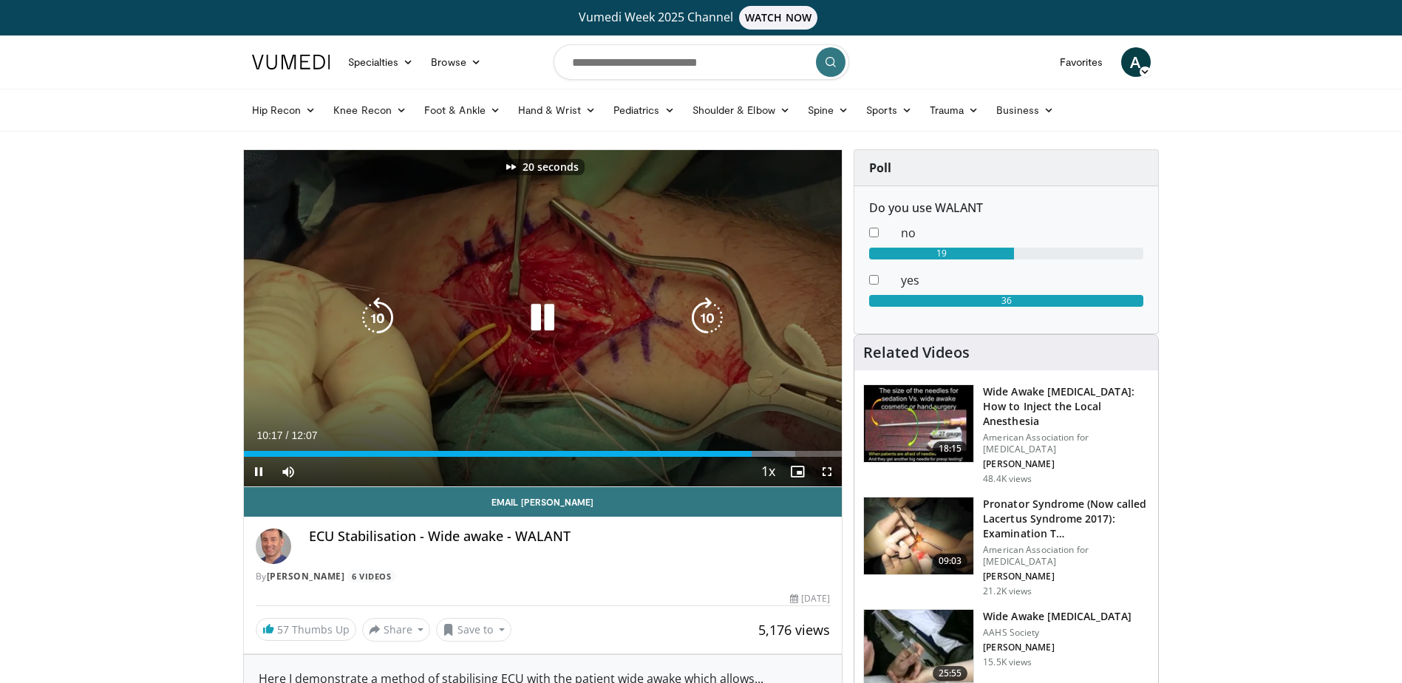
click at [707, 321] on icon "Video Player" at bounding box center [706, 317] width 41 height 41
click at [706, 321] on icon "Video Player" at bounding box center [706, 317] width 41 height 41
click at [259, 469] on span "Video Player" at bounding box center [259, 472] width 30 height 30
